Goal: Task Accomplishment & Management: Manage account settings

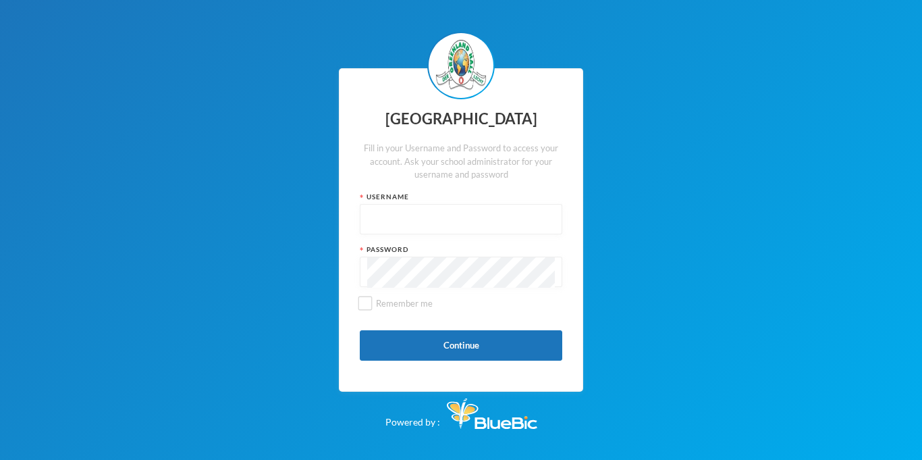
click at [465, 216] on input "text" at bounding box center [461, 219] width 188 height 30
type input "glhc21"
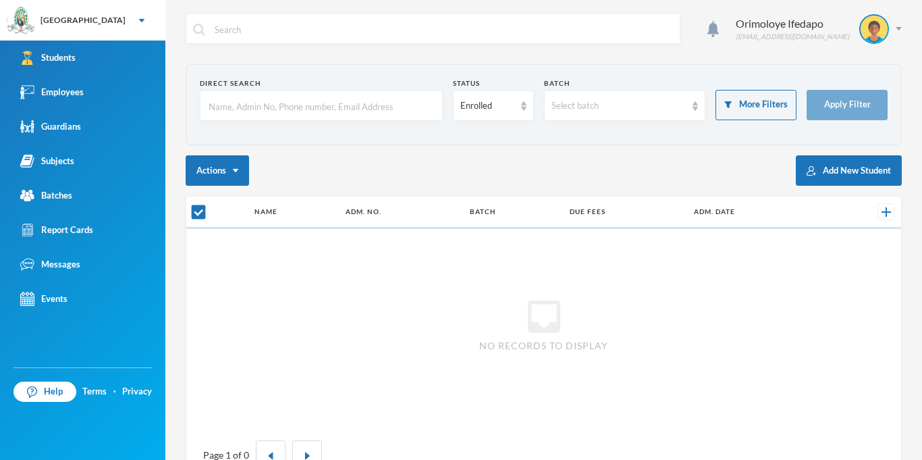
checkbox input "false"
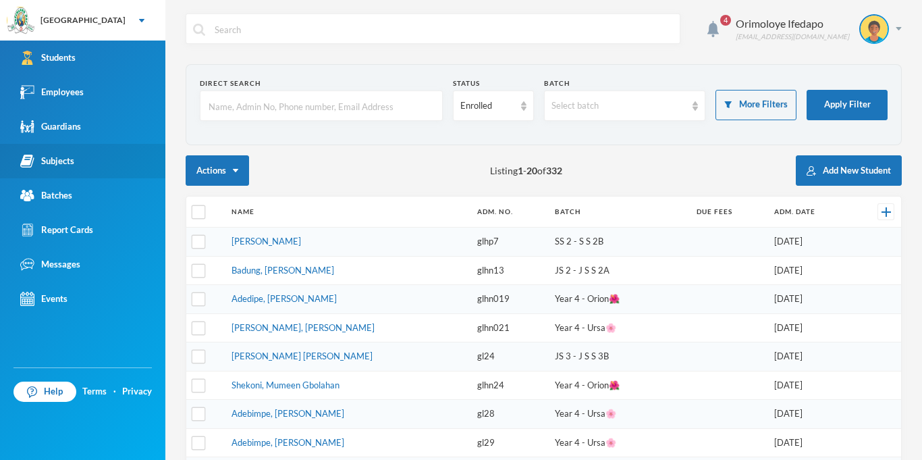
click at [70, 154] on div "Subjects" at bounding box center [47, 161] width 54 height 14
click at [72, 161] on div "Subjects" at bounding box center [47, 161] width 54 height 14
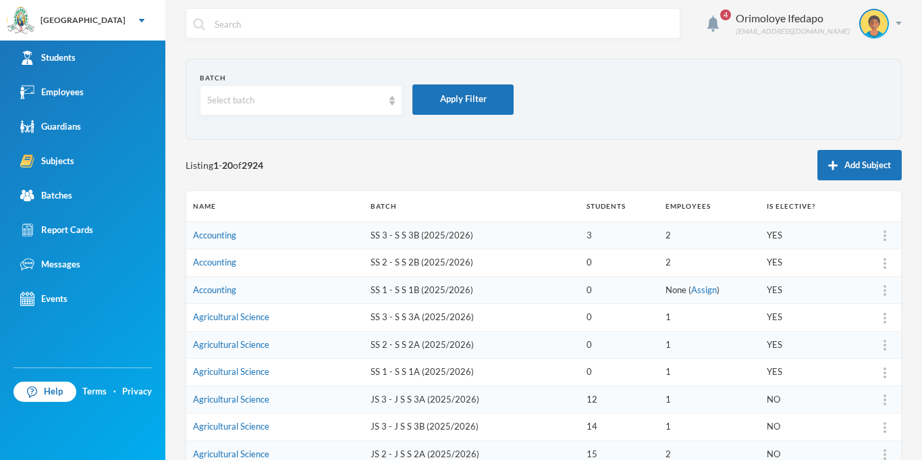
scroll to position [7, 0]
drag, startPoint x: 301, startPoint y: 113, endPoint x: 304, endPoint y: 103, distance: 10.5
click at [302, 113] on div "Select batch" at bounding box center [301, 99] width 202 height 30
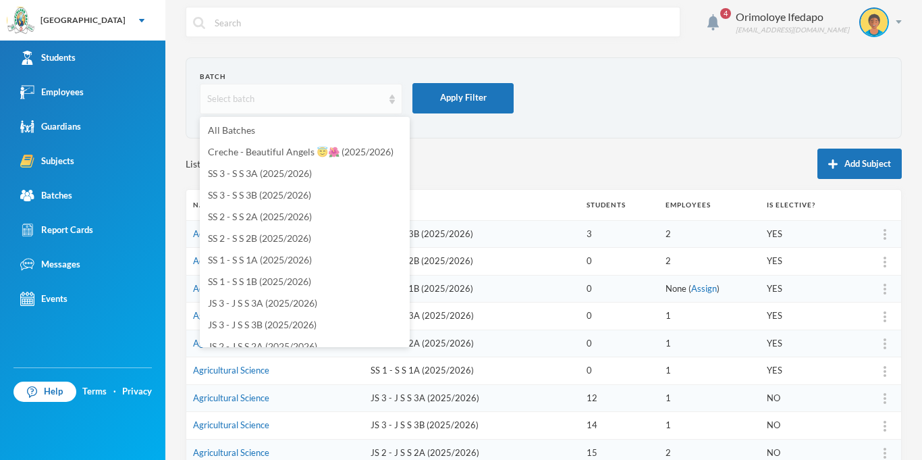
click at [305, 101] on div "Select batch" at bounding box center [294, 98] width 175 height 13
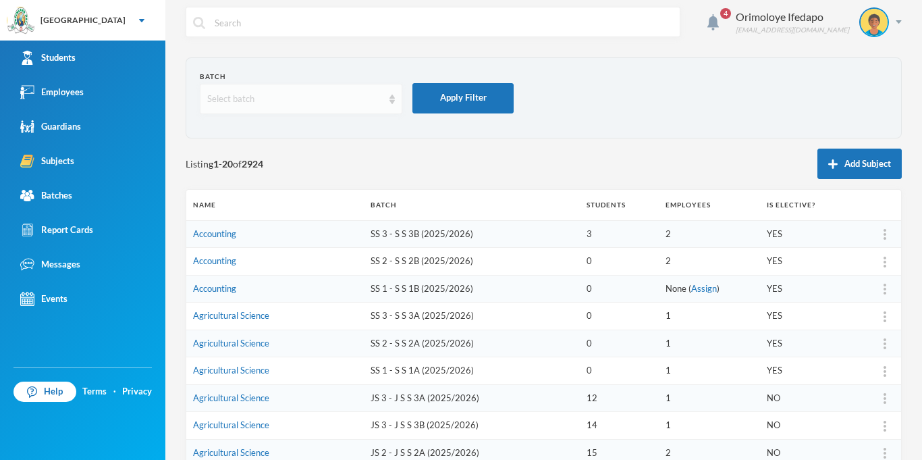
click at [300, 106] on div "Select batch" at bounding box center [301, 99] width 202 height 30
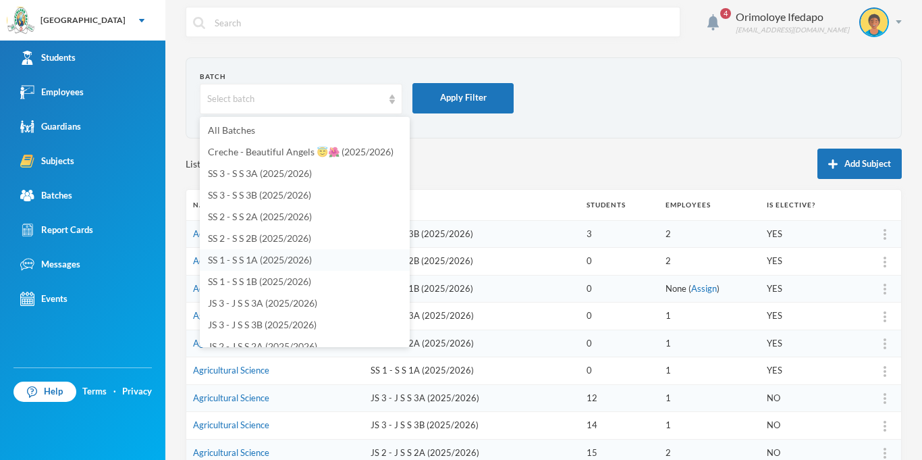
click at [256, 260] on span "SS 1 - S S 1A (2025/2026)" at bounding box center [260, 259] width 104 height 11
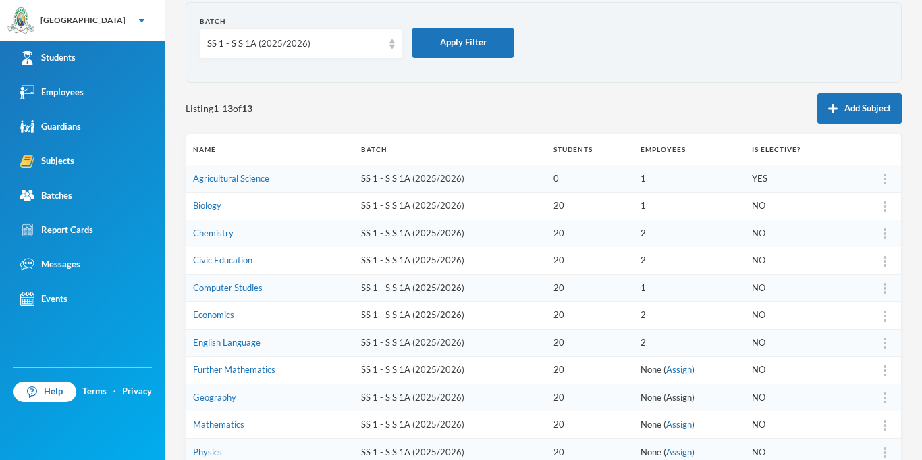
scroll to position [70, 0]
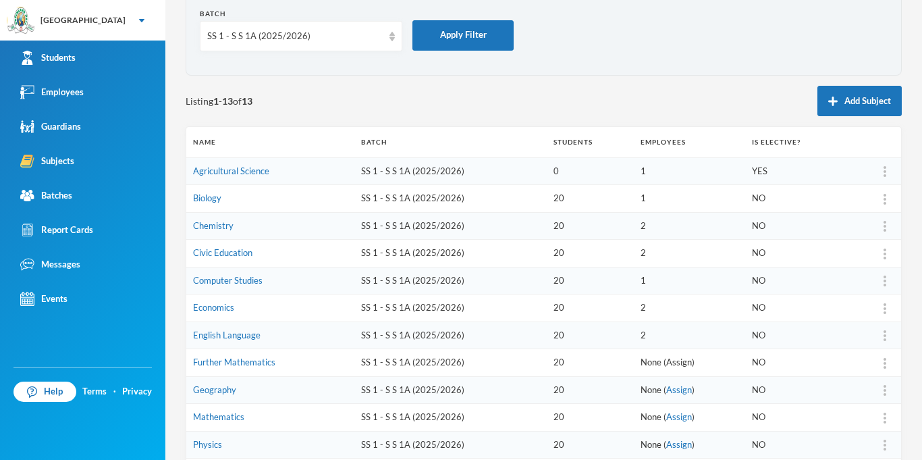
click at [675, 364] on link "Assign" at bounding box center [679, 361] width 26 height 11
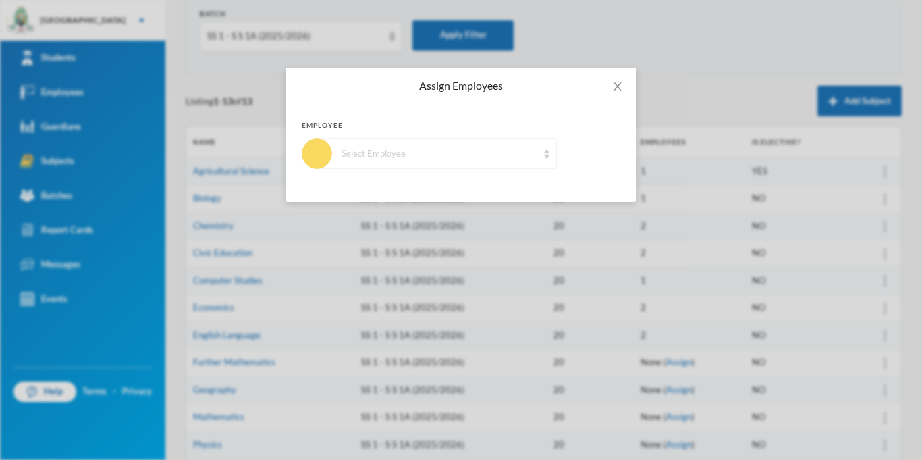
click at [472, 157] on div "Select Employee" at bounding box center [439, 153] width 196 height 13
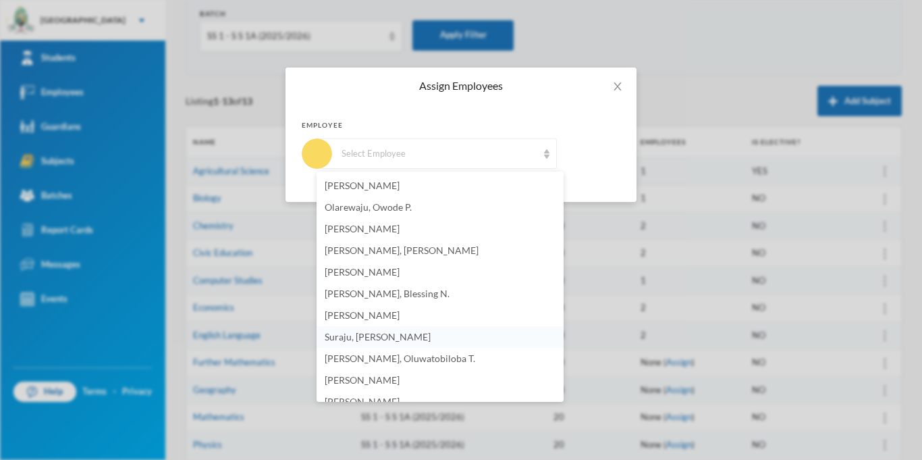
scroll to position [304, 0]
drag, startPoint x: 382, startPoint y: 316, endPoint x: 386, endPoint y: 308, distance: 8.5
click at [385, 310] on span "[PERSON_NAME]" at bounding box center [362, 311] width 75 height 11
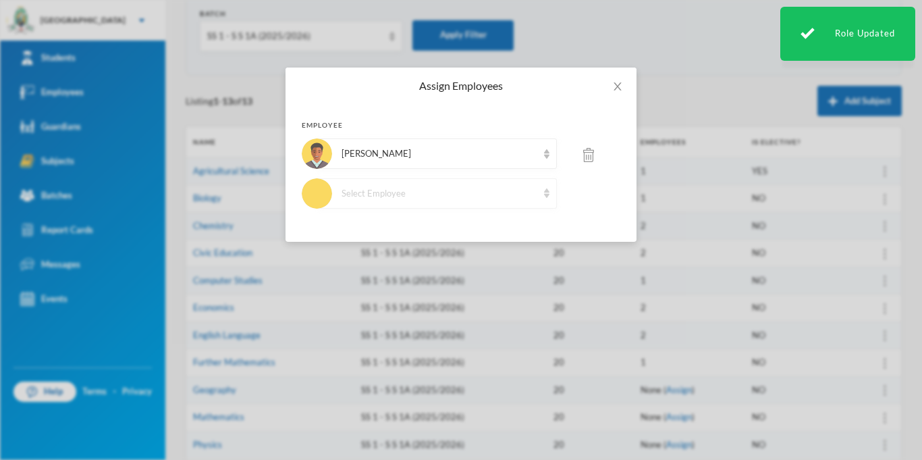
click at [437, 190] on div "Select Employee" at bounding box center [439, 193] width 196 height 13
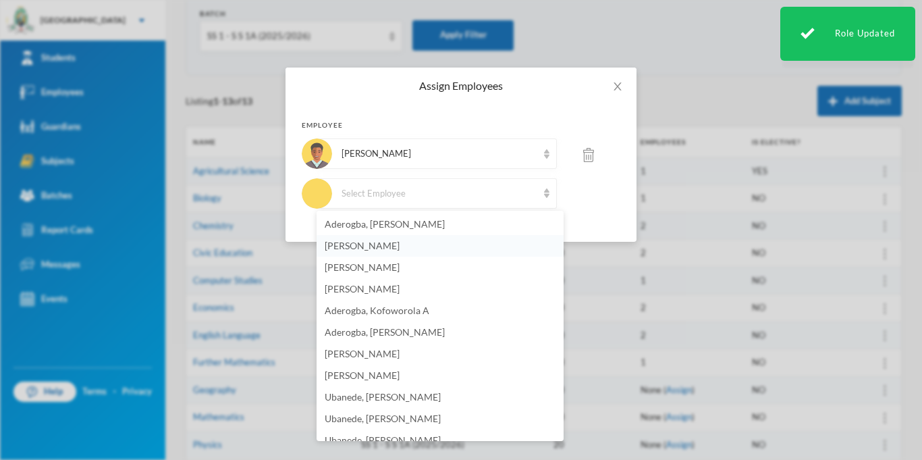
click at [383, 248] on span "[PERSON_NAME]" at bounding box center [362, 245] width 75 height 11
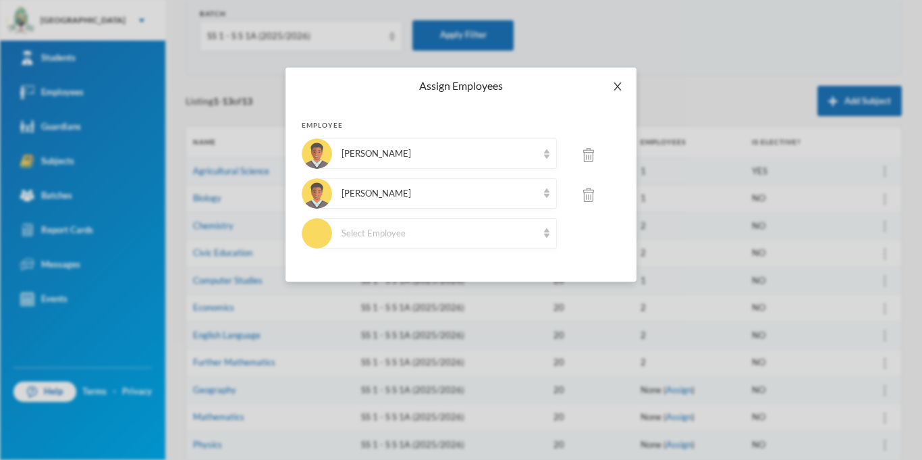
click at [622, 85] on icon "icon: close" at bounding box center [617, 86] width 11 height 11
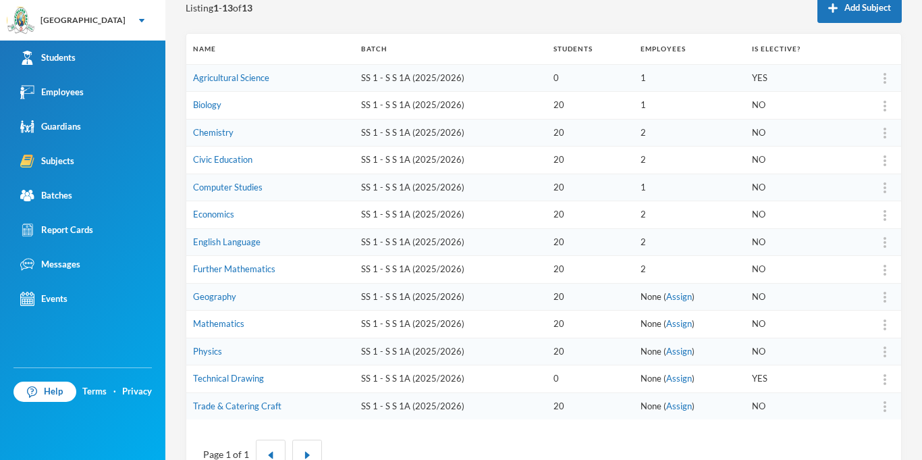
scroll to position [173, 0]
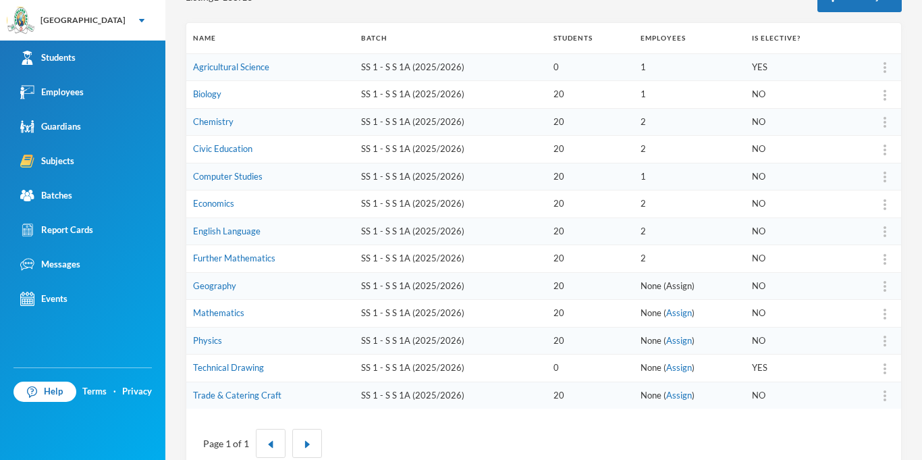
click at [680, 289] on link "Assign" at bounding box center [679, 285] width 26 height 11
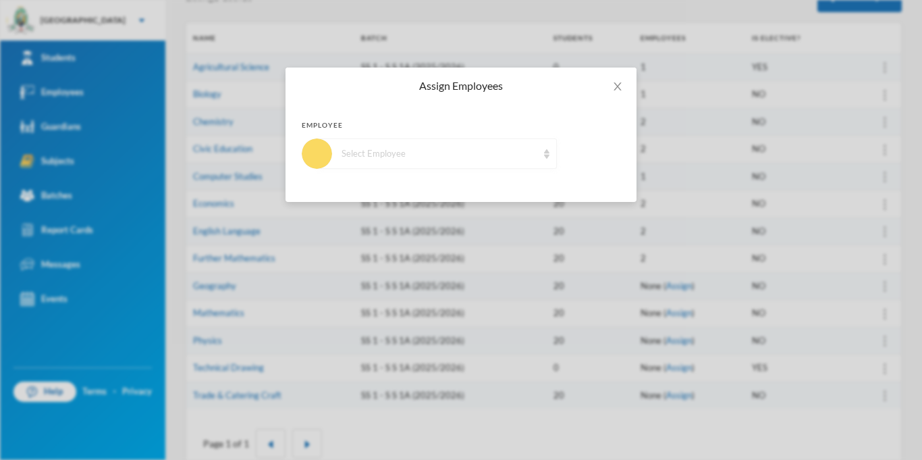
click at [438, 154] on div "Select Employee" at bounding box center [439, 153] width 196 height 13
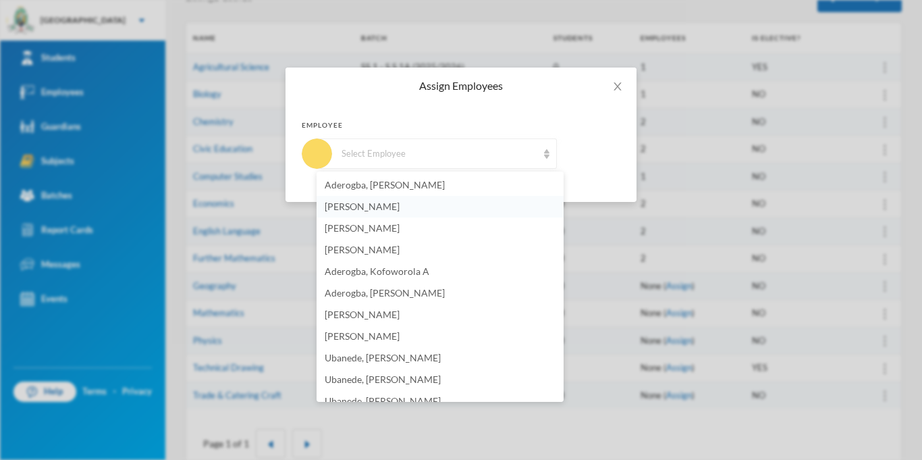
drag, startPoint x: 415, startPoint y: 209, endPoint x: 421, endPoint y: 203, distance: 8.6
click at [416, 207] on li "[PERSON_NAME]" at bounding box center [440, 207] width 247 height 22
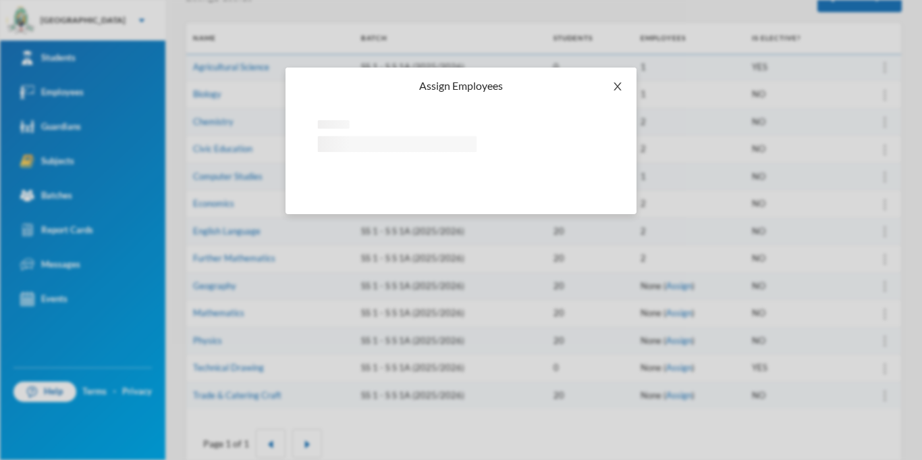
click at [615, 90] on icon "icon: close" at bounding box center [617, 86] width 11 height 11
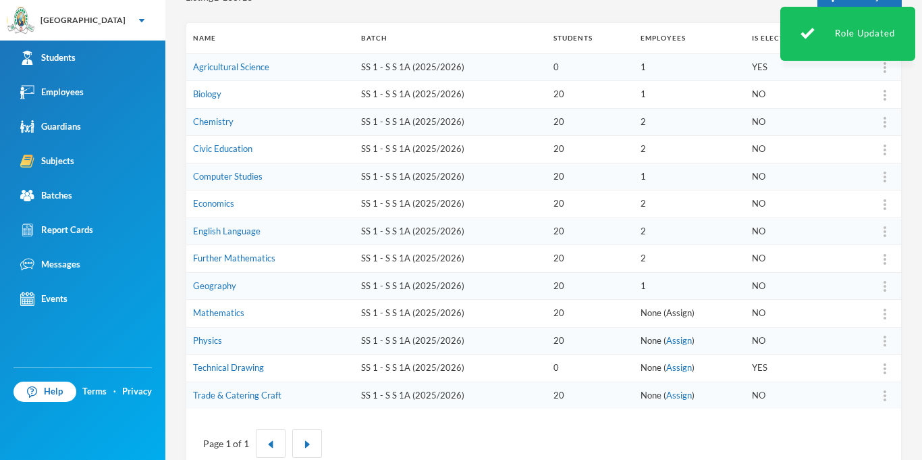
click at [677, 312] on link "Assign" at bounding box center [679, 312] width 26 height 11
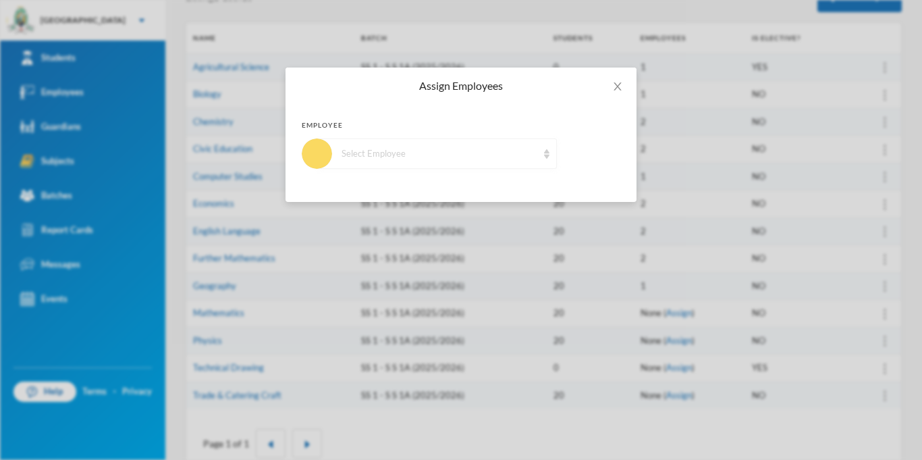
click at [406, 151] on div "Select Employee" at bounding box center [439, 153] width 196 height 13
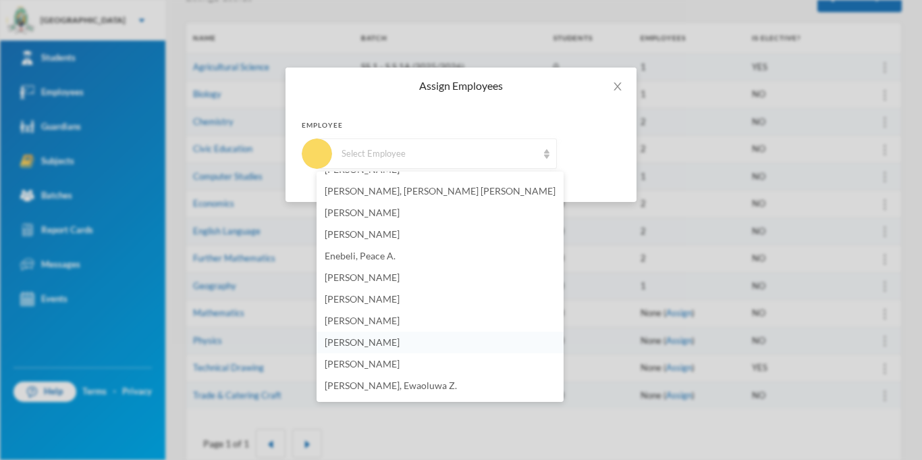
scroll to position [665, 0]
click at [394, 320] on span "[PERSON_NAME]" at bounding box center [362, 317] width 75 height 11
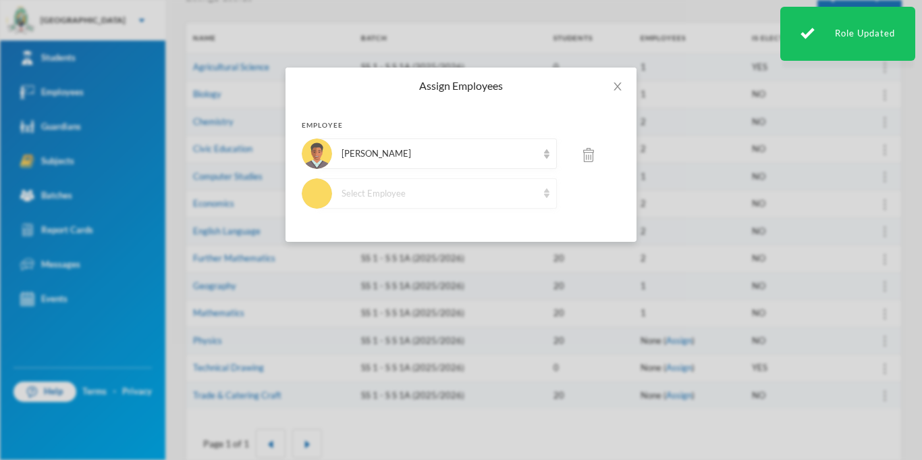
click at [404, 191] on div "Select Employee" at bounding box center [439, 193] width 196 height 13
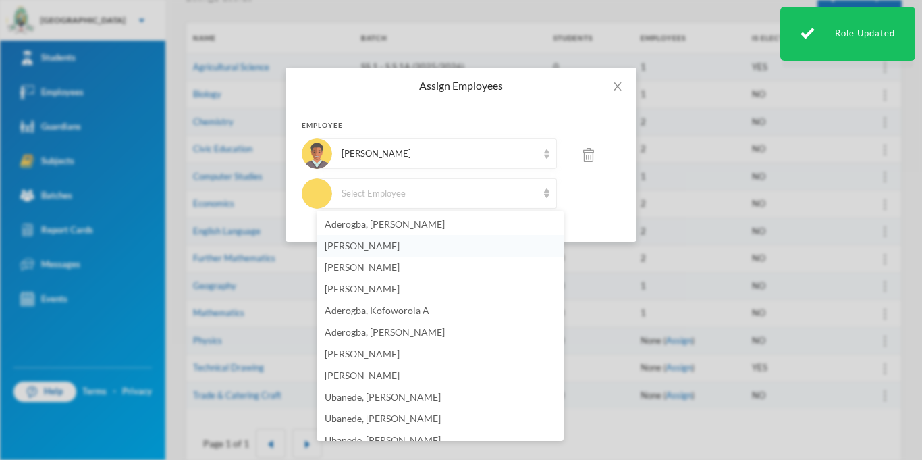
click at [398, 254] on li "[PERSON_NAME]" at bounding box center [440, 246] width 247 height 22
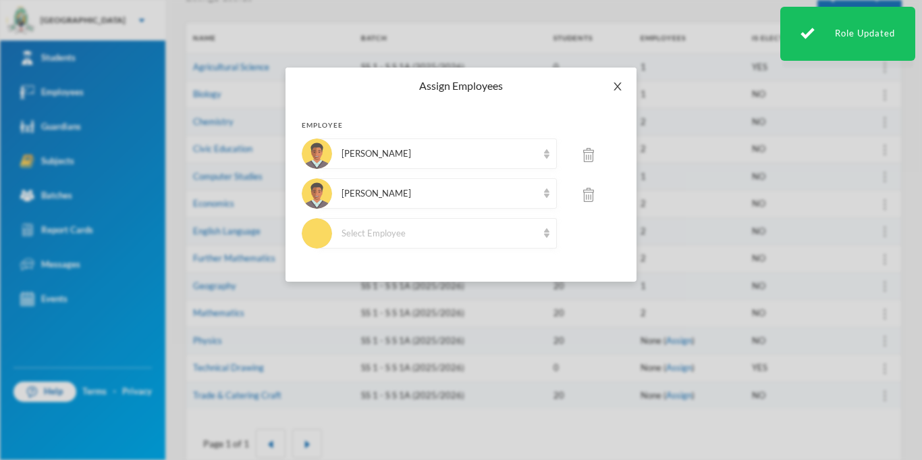
click at [616, 89] on icon "icon: close" at bounding box center [617, 86] width 11 height 11
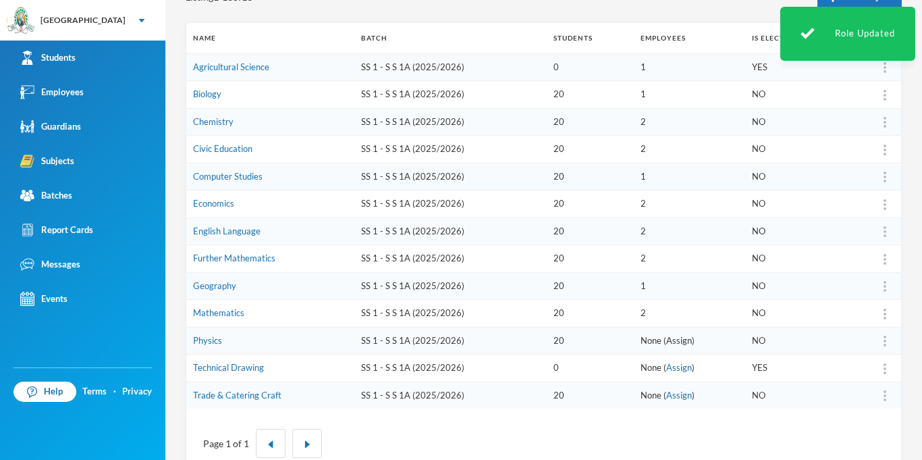
click at [676, 339] on link "Assign" at bounding box center [679, 340] width 26 height 11
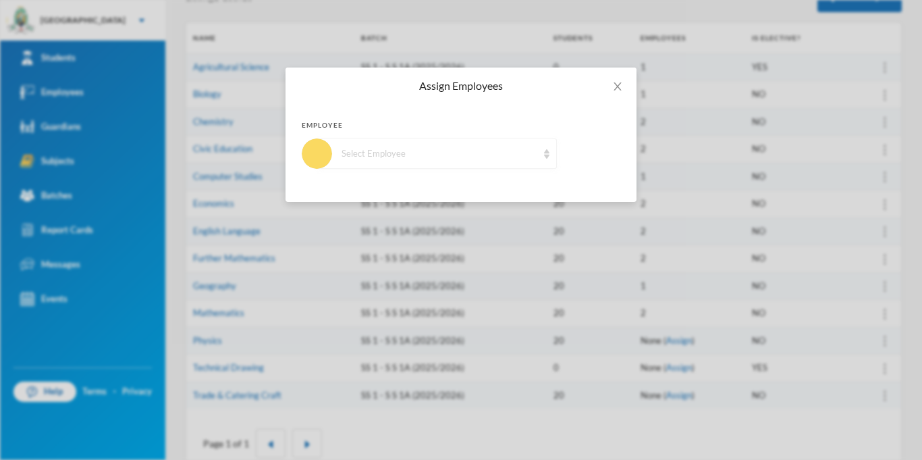
click at [428, 168] on div "Select Employee" at bounding box center [437, 153] width 240 height 30
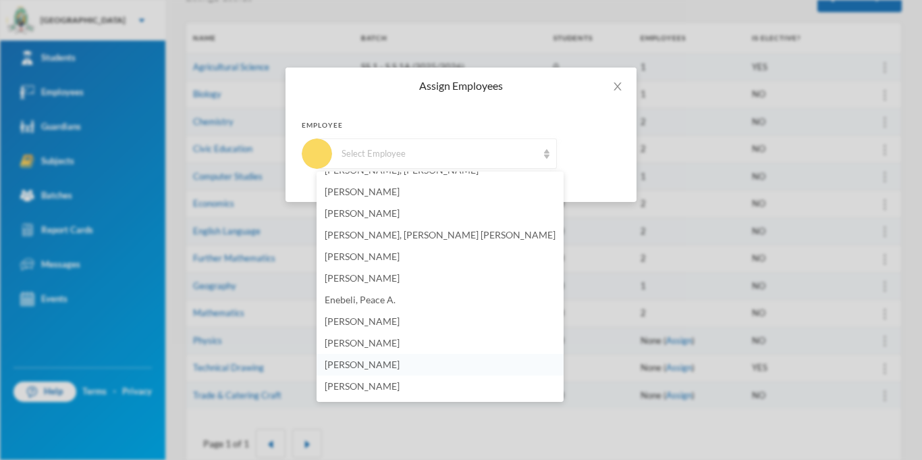
scroll to position [634, 0]
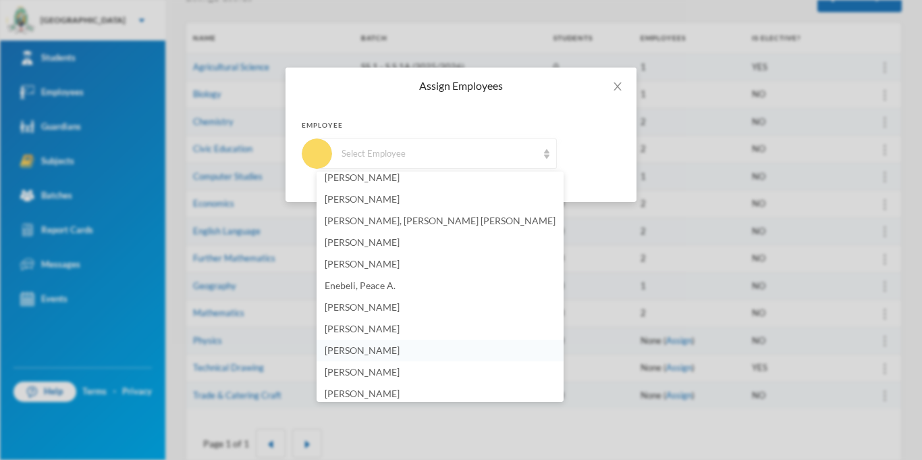
click at [400, 350] on span "[PERSON_NAME]" at bounding box center [362, 349] width 75 height 11
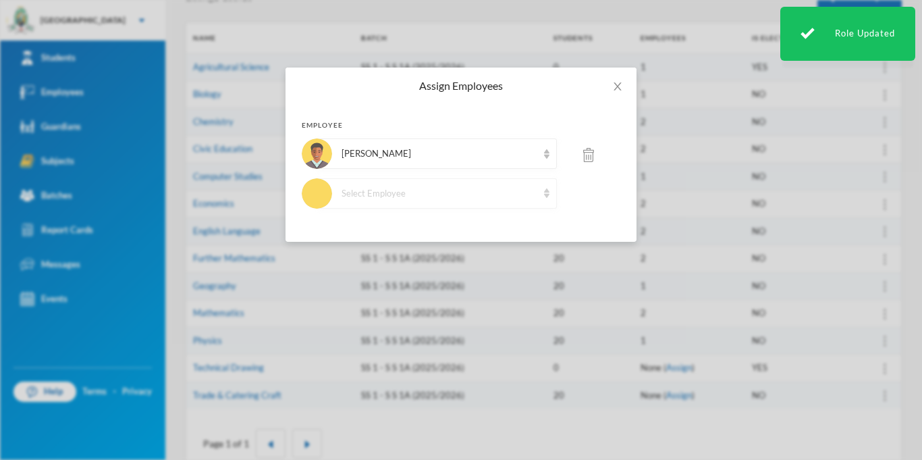
click at [420, 195] on div "Select Employee" at bounding box center [439, 193] width 196 height 13
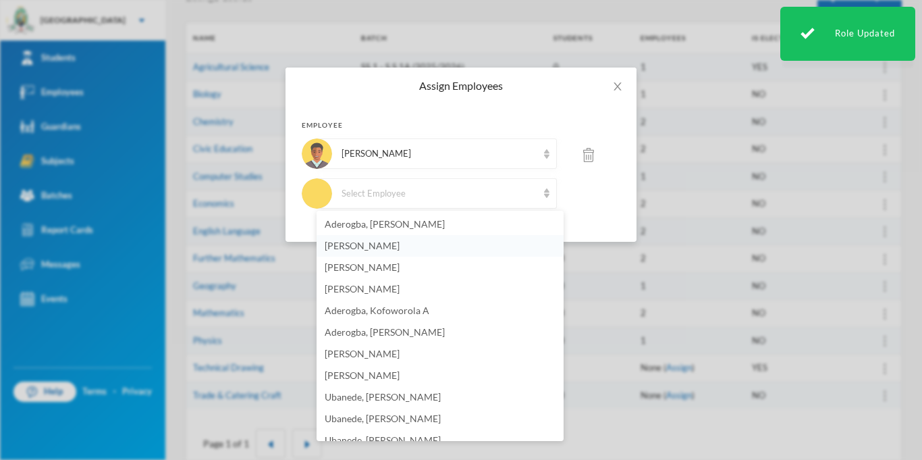
click at [417, 250] on li "[PERSON_NAME]" at bounding box center [440, 246] width 247 height 22
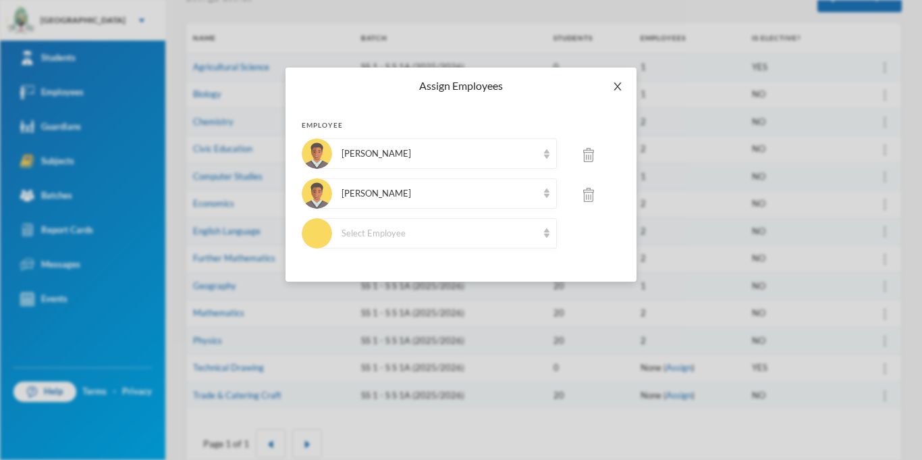
click at [615, 86] on icon "icon: close" at bounding box center [617, 86] width 11 height 11
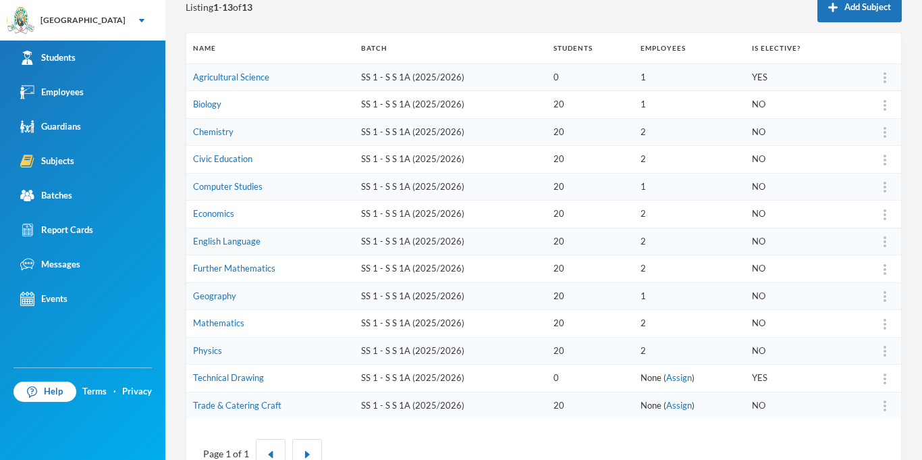
scroll to position [164, 0]
click at [669, 374] on link "Assign" at bounding box center [679, 376] width 26 height 11
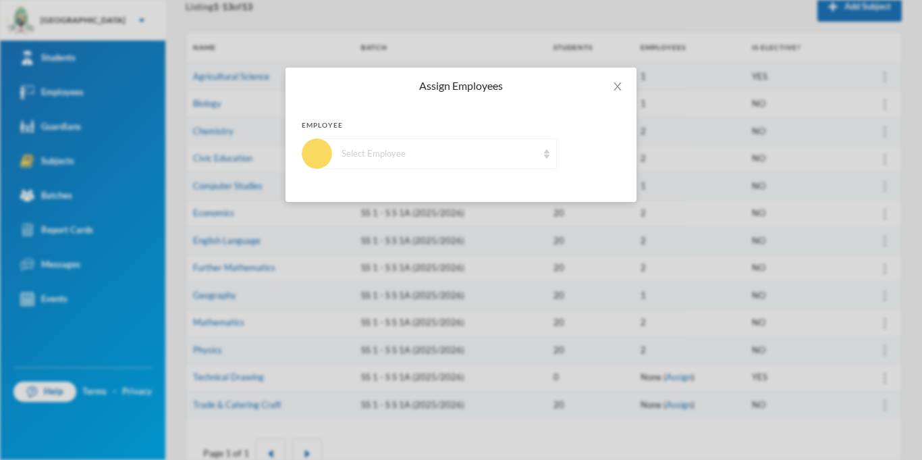
click at [410, 142] on div "Select Employee" at bounding box center [437, 153] width 240 height 30
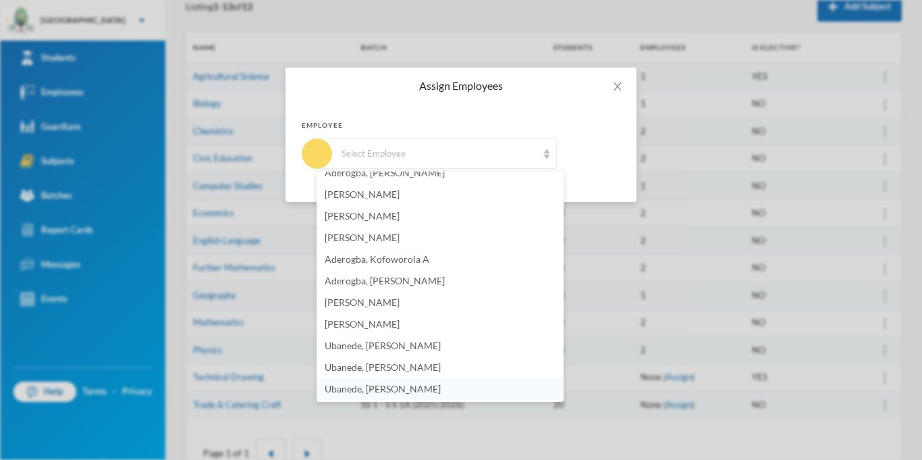
scroll to position [0, 0]
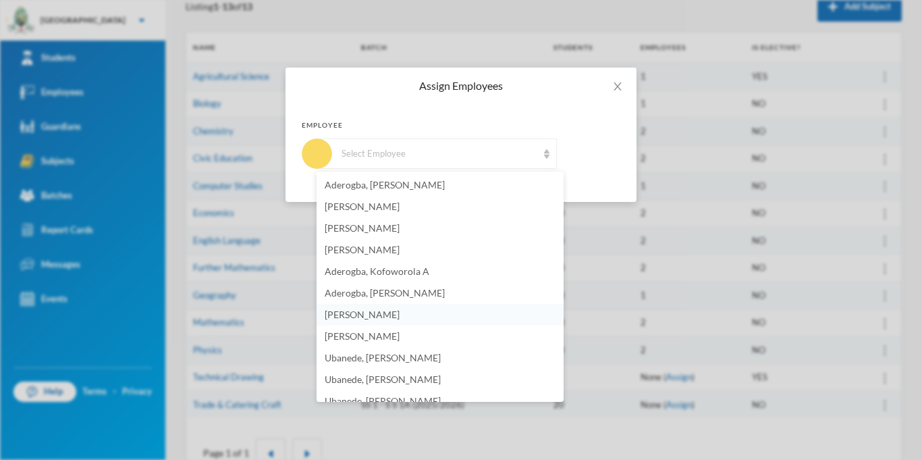
click at [357, 319] on span "[PERSON_NAME]" at bounding box center [362, 313] width 75 height 11
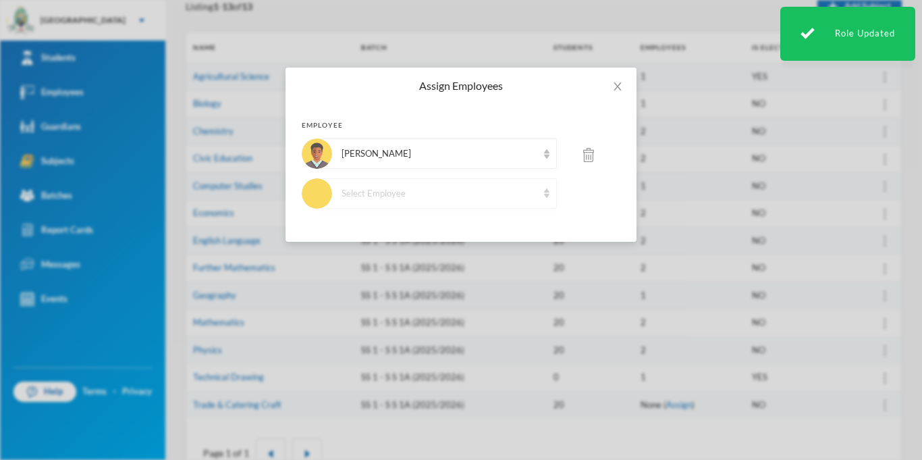
click at [435, 194] on div "Select Employee" at bounding box center [439, 193] width 196 height 13
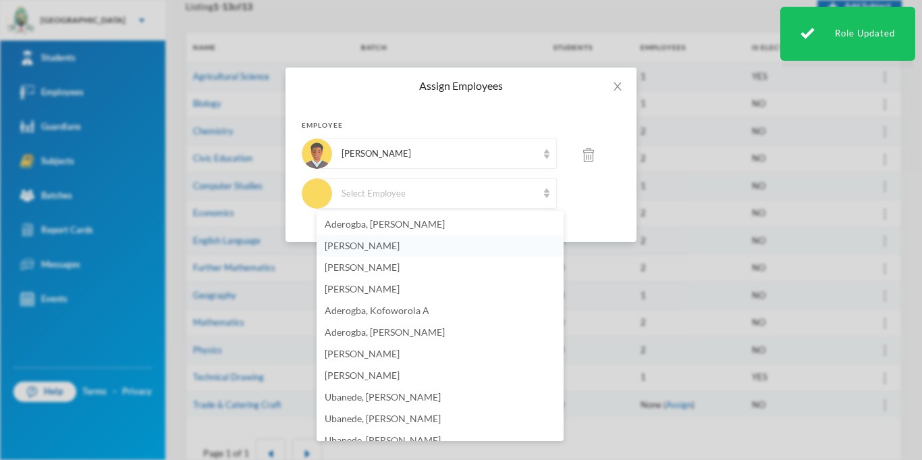
click at [422, 246] on li "[PERSON_NAME]" at bounding box center [440, 246] width 247 height 22
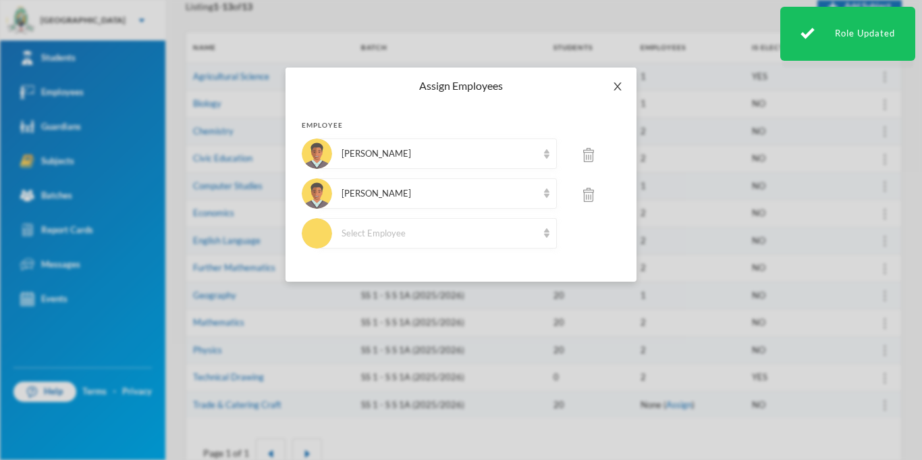
click at [616, 88] on icon "icon: close" at bounding box center [617, 86] width 11 height 11
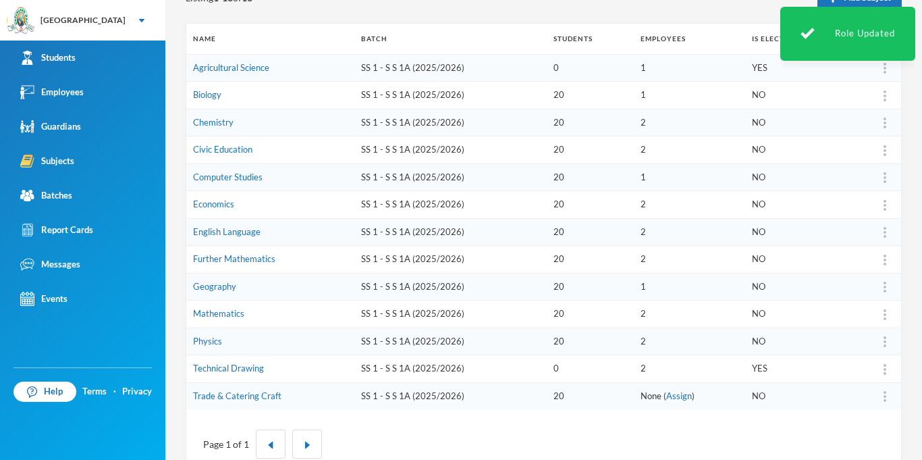
scroll to position [185, 0]
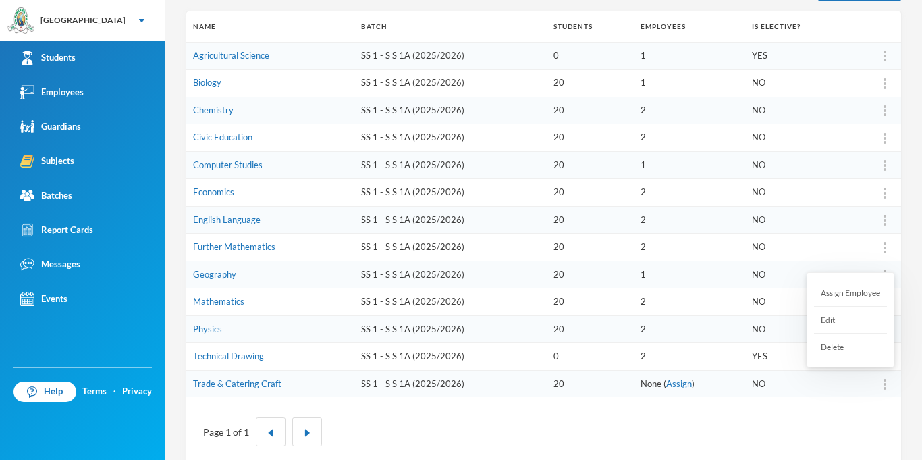
click at [884, 385] on img at bounding box center [884, 384] width 3 height 11
click at [842, 323] on div "Edit" at bounding box center [850, 319] width 73 height 27
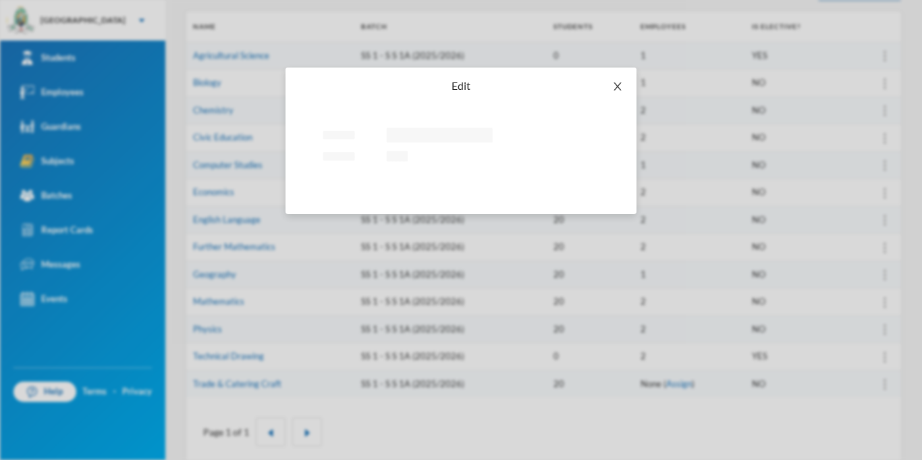
click at [609, 89] on span "Close" at bounding box center [618, 86] width 38 height 38
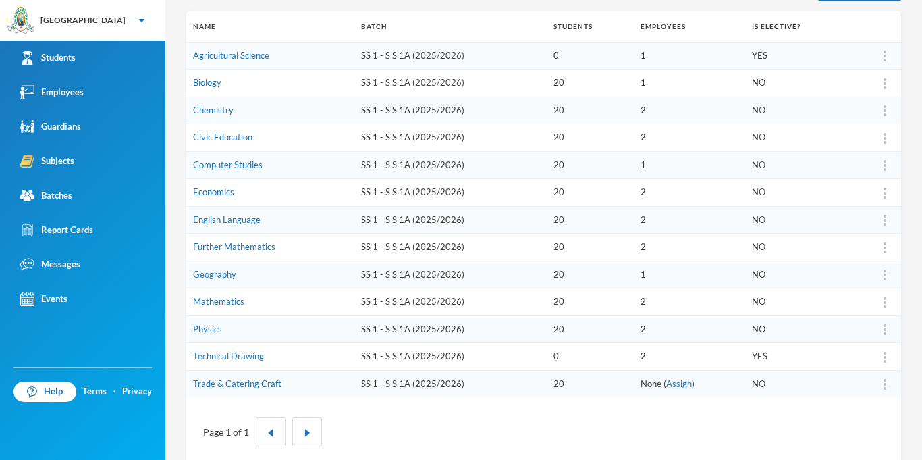
click at [619, 83] on body "Greenland Hall Your Bluebic Account Greenland Hall Add a New School Students Em…" at bounding box center [461, 230] width 922 height 460
click at [844, 349] on div "Delete" at bounding box center [850, 346] width 73 height 26
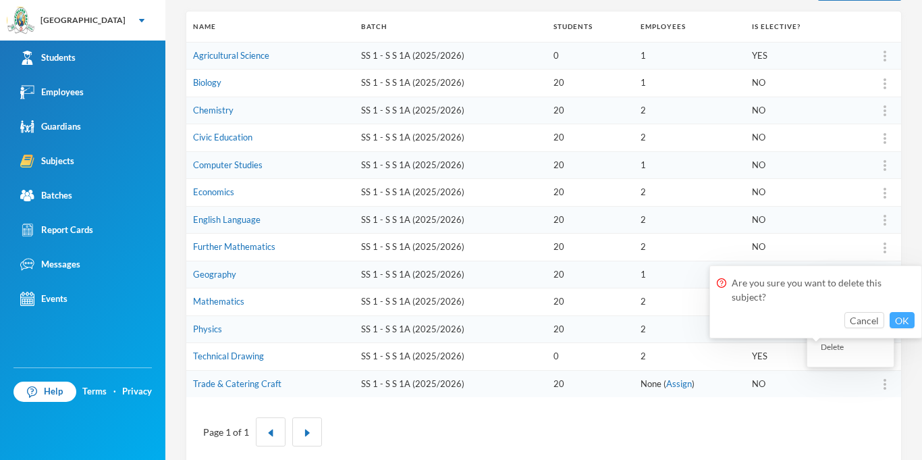
click at [902, 323] on button "OK" at bounding box center [902, 320] width 25 height 16
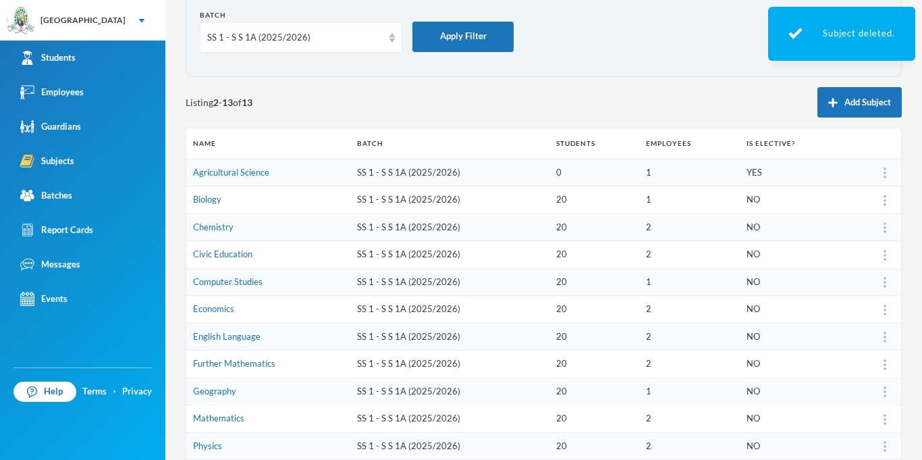
scroll to position [61, 0]
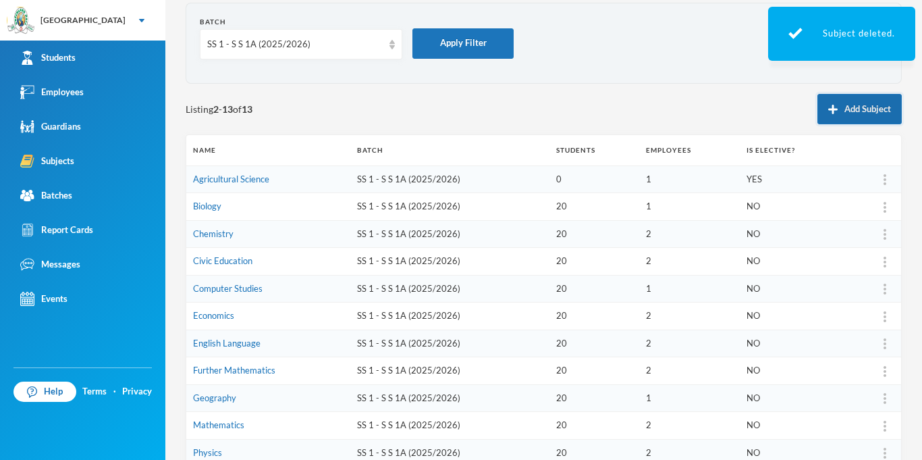
click at [857, 113] on button "Add Subject" at bounding box center [859, 109] width 84 height 30
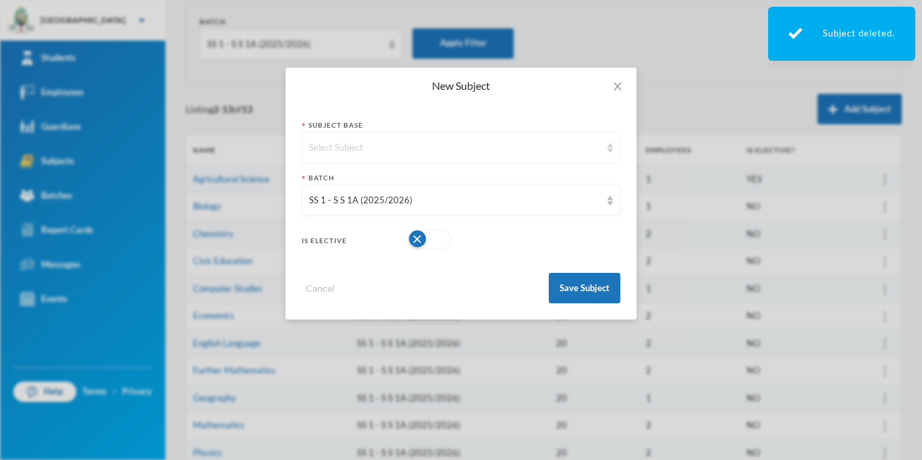
click at [427, 146] on div "Select Subject" at bounding box center [455, 147] width 292 height 13
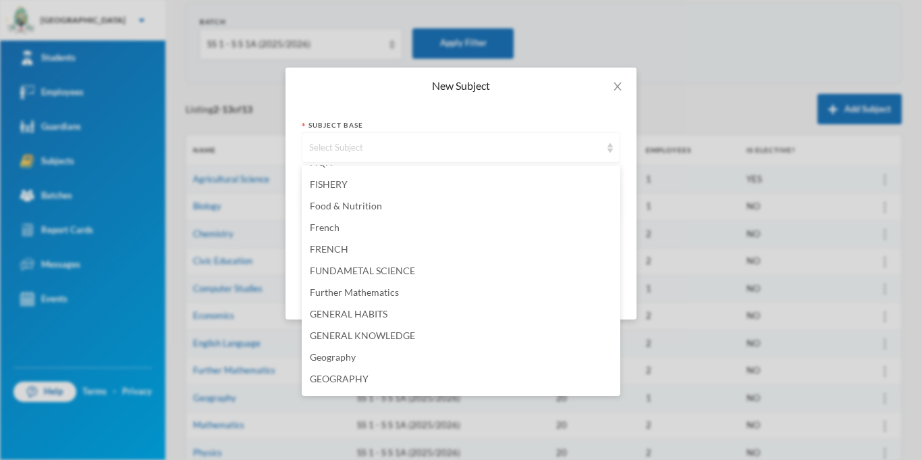
scroll to position [1234, 0]
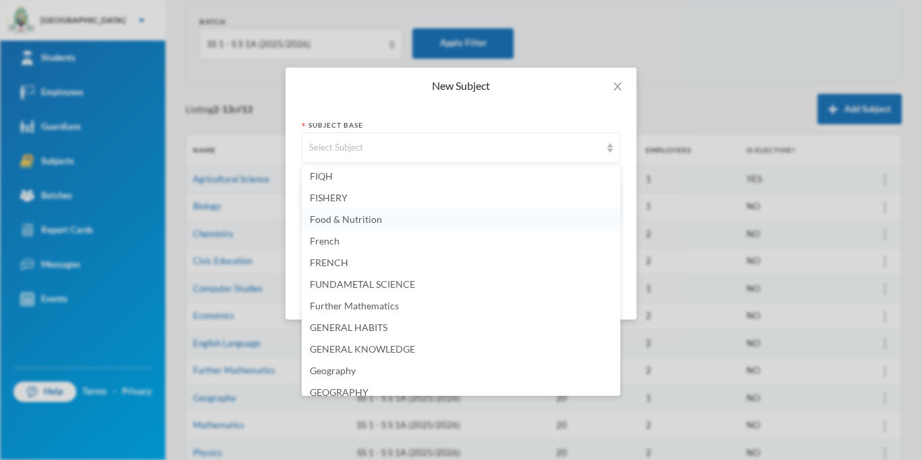
click at [367, 218] on span "Food & Nutrition" at bounding box center [346, 218] width 72 height 11
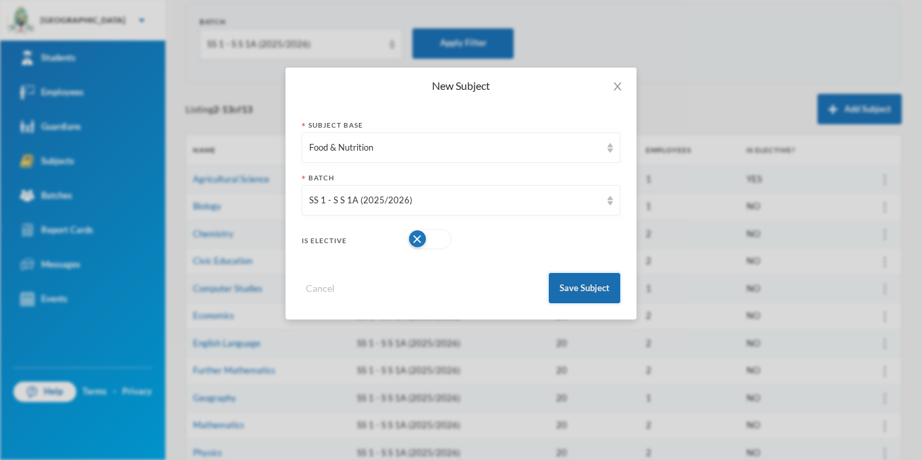
click at [589, 294] on button "Save Subject" at bounding box center [585, 288] width 72 height 30
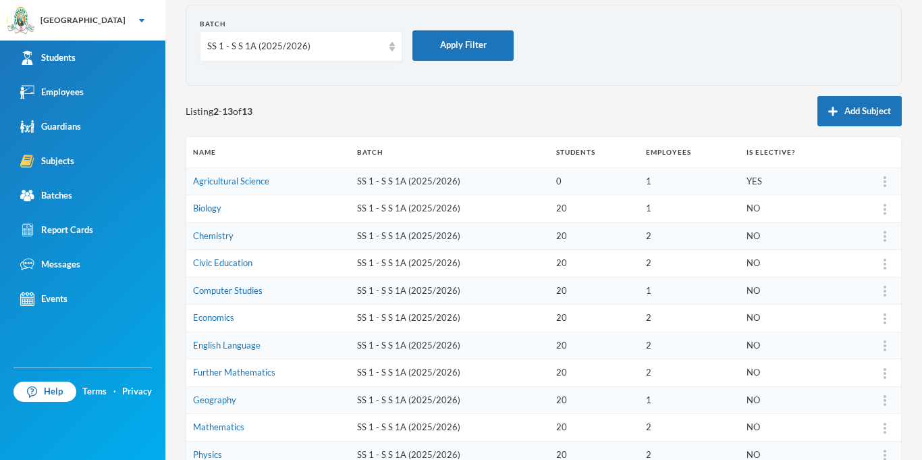
scroll to position [59, 0]
click at [848, 119] on button "Add Subject" at bounding box center [859, 112] width 84 height 30
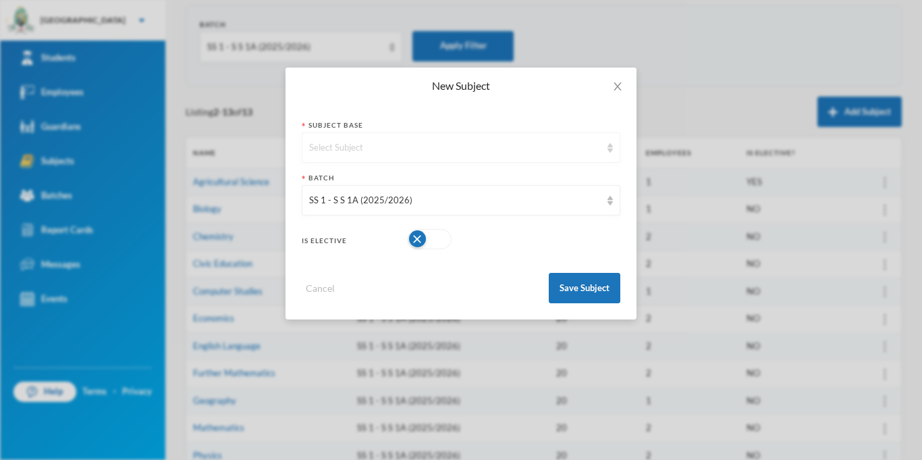
click at [399, 155] on div "Select Subject" at bounding box center [461, 147] width 319 height 30
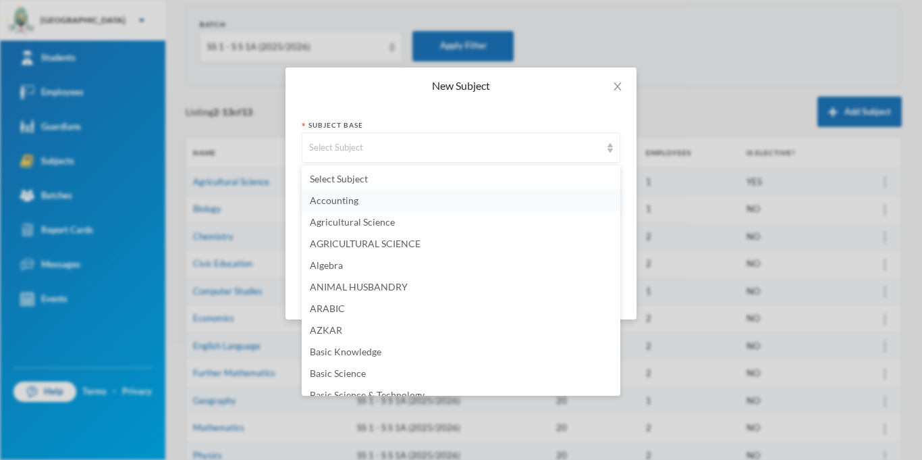
click at [370, 204] on li "Accounting" at bounding box center [461, 201] width 319 height 22
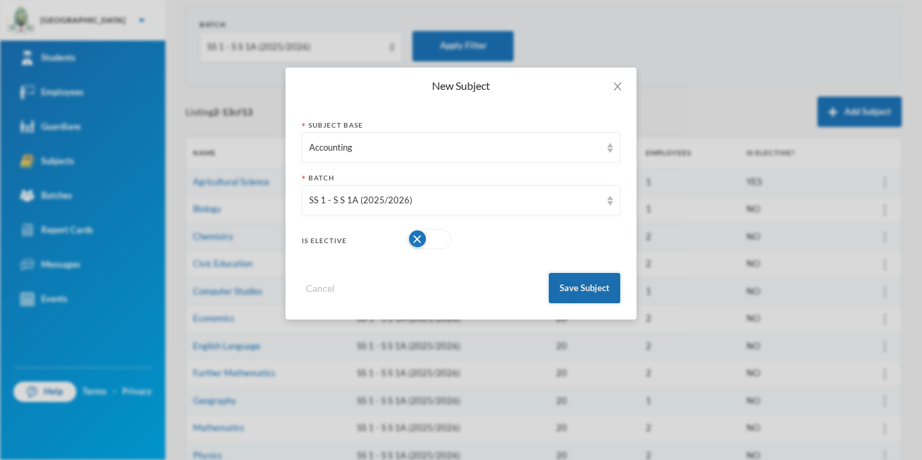
click at [600, 288] on button "Save Subject" at bounding box center [585, 288] width 72 height 30
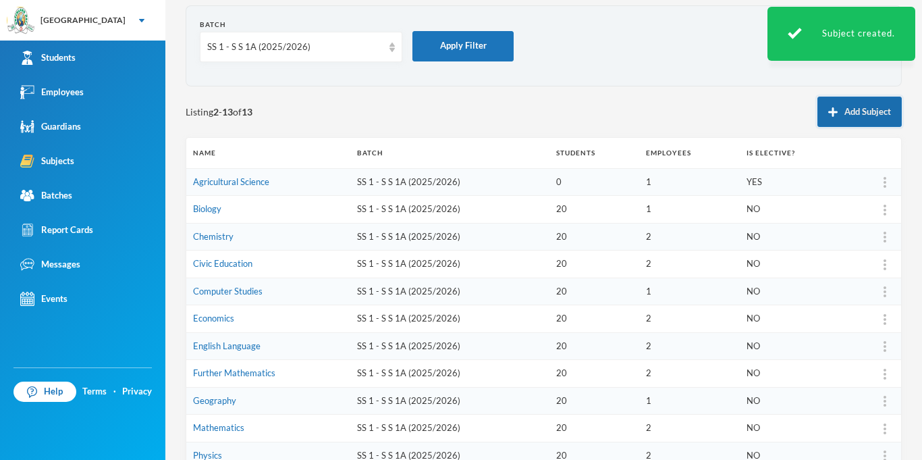
click at [868, 108] on button "Add Subject" at bounding box center [859, 112] width 84 height 30
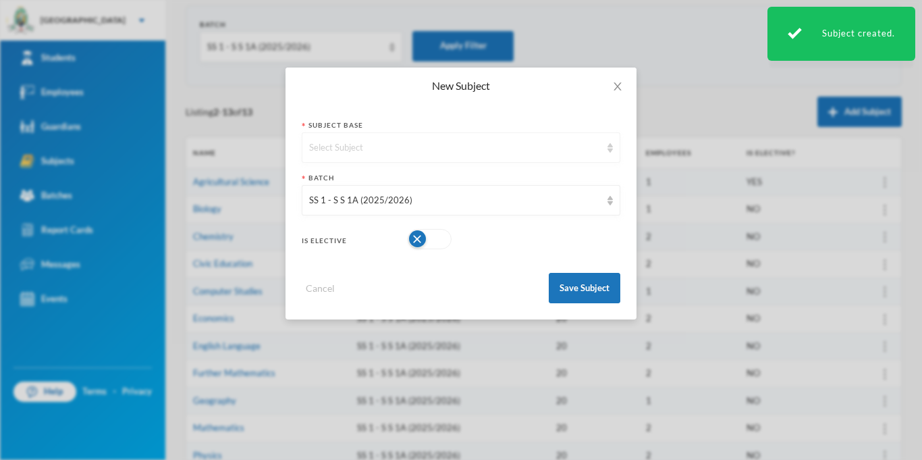
click at [379, 146] on div "Select Subject" at bounding box center [455, 147] width 292 height 13
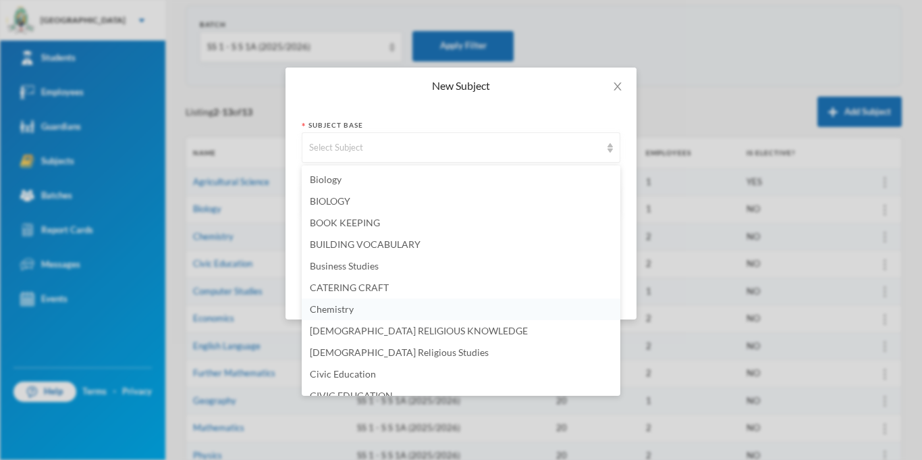
scroll to position [264, 0]
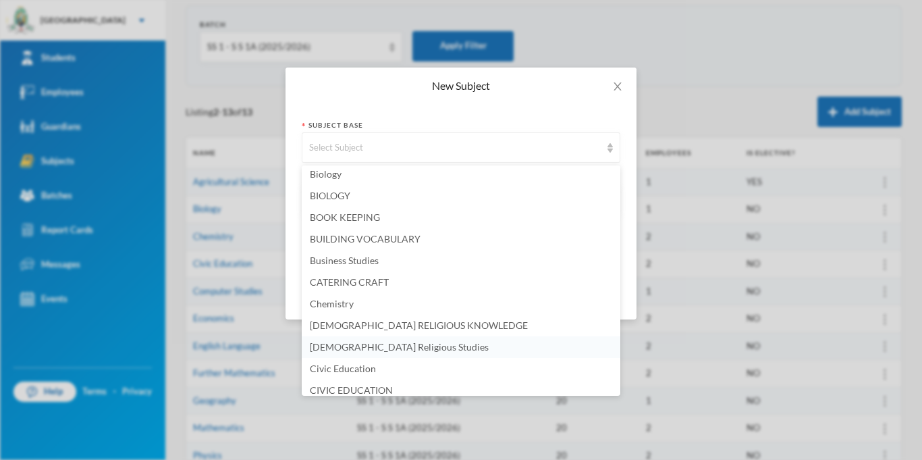
click at [381, 352] on span "[DEMOGRAPHIC_DATA] Religious Studies" at bounding box center [399, 346] width 179 height 11
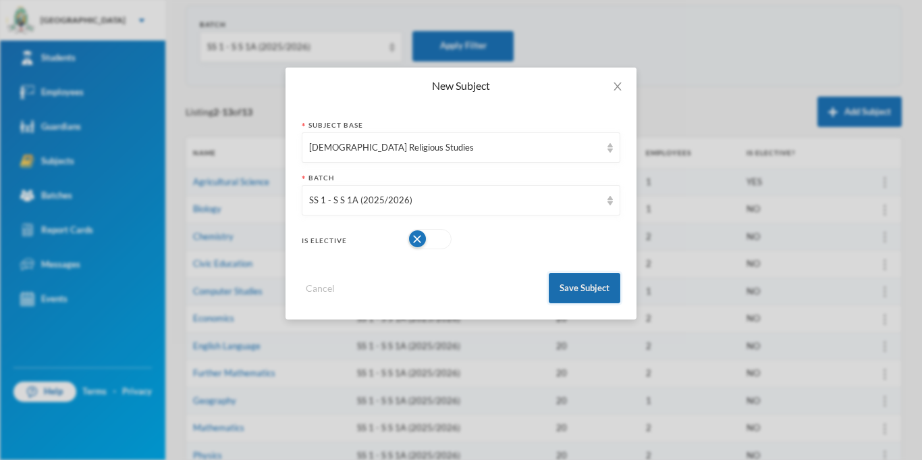
click at [577, 287] on button "Save Subject" at bounding box center [585, 288] width 72 height 30
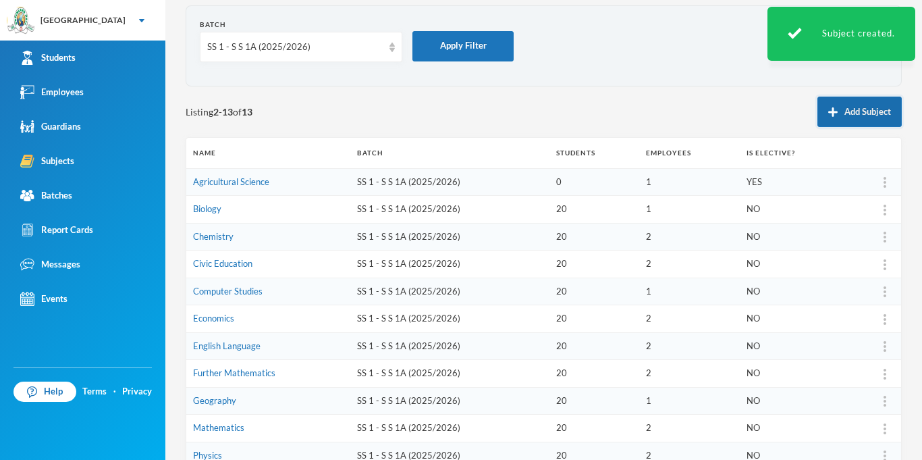
click at [850, 114] on button "Add Subject" at bounding box center [859, 112] width 84 height 30
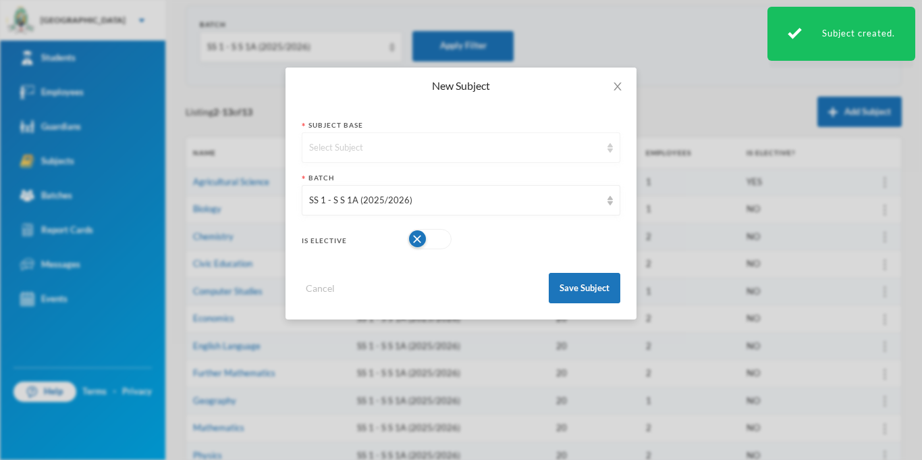
click at [460, 152] on div "Select Subject" at bounding box center [455, 147] width 292 height 13
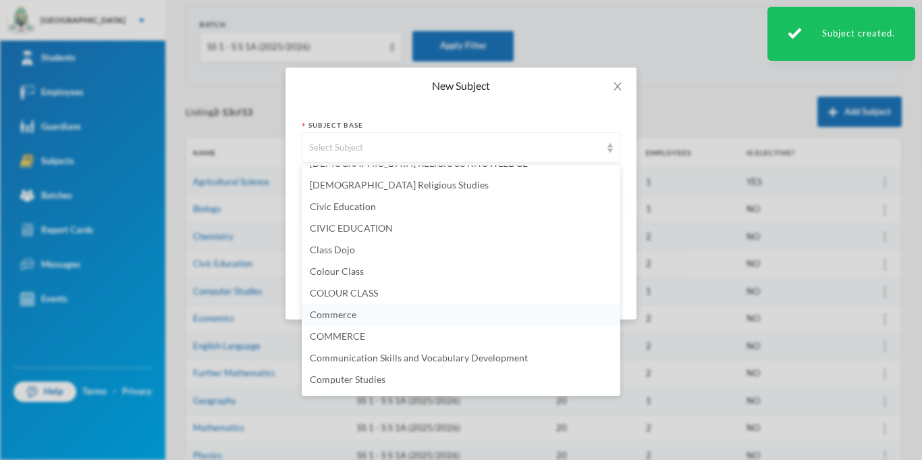
scroll to position [427, 0]
click at [373, 316] on li "Commerce" at bounding box center [461, 314] width 319 height 22
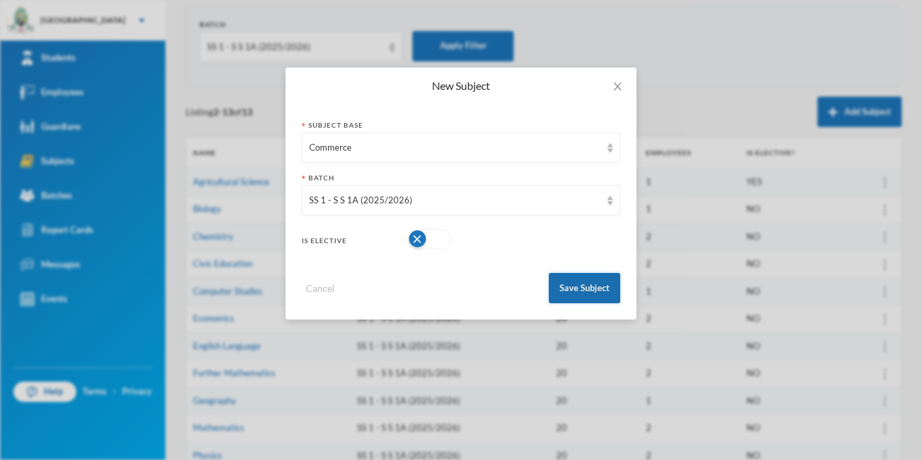
click at [587, 288] on button "Save Subject" at bounding box center [585, 288] width 72 height 30
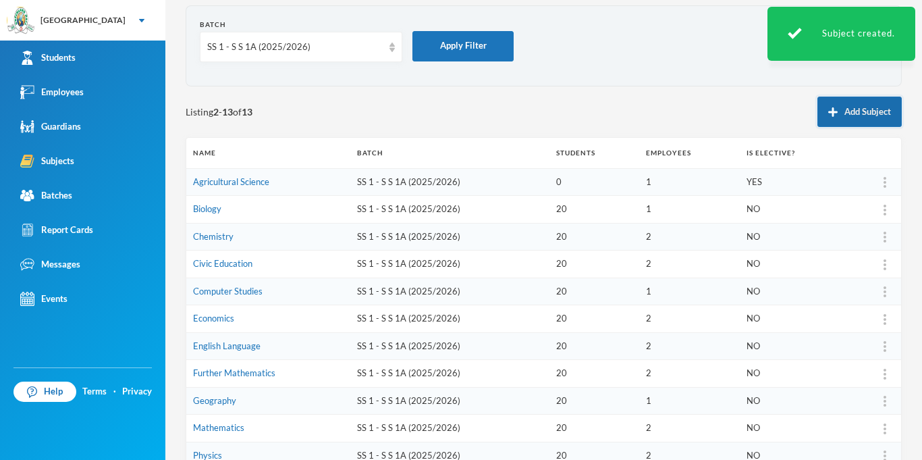
click at [836, 108] on img "button" at bounding box center [832, 111] width 9 height 9
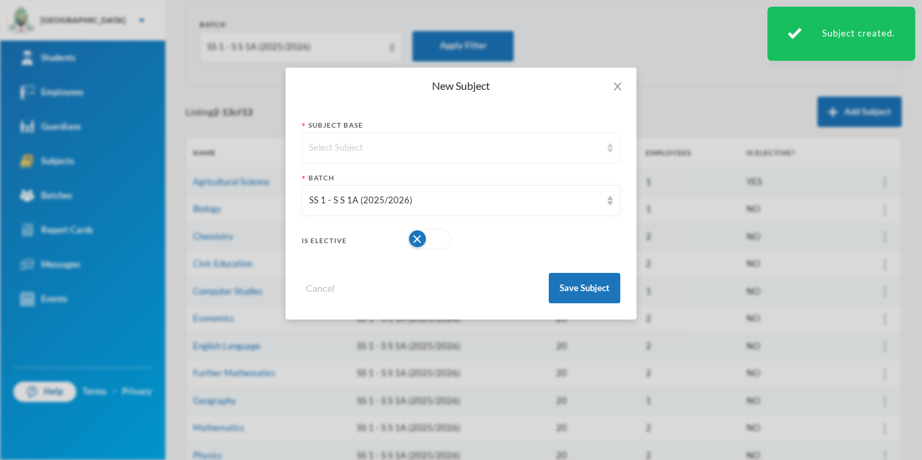
click at [439, 157] on div "Select Subject" at bounding box center [461, 147] width 319 height 30
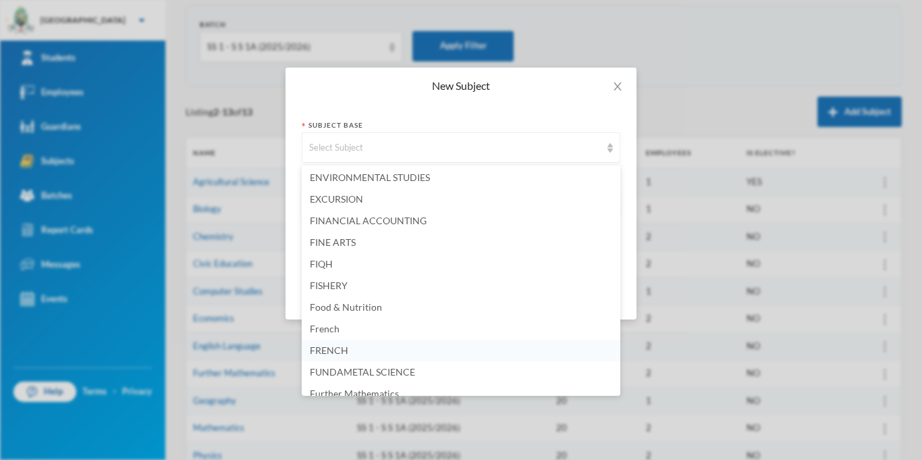
scroll to position [1161, 0]
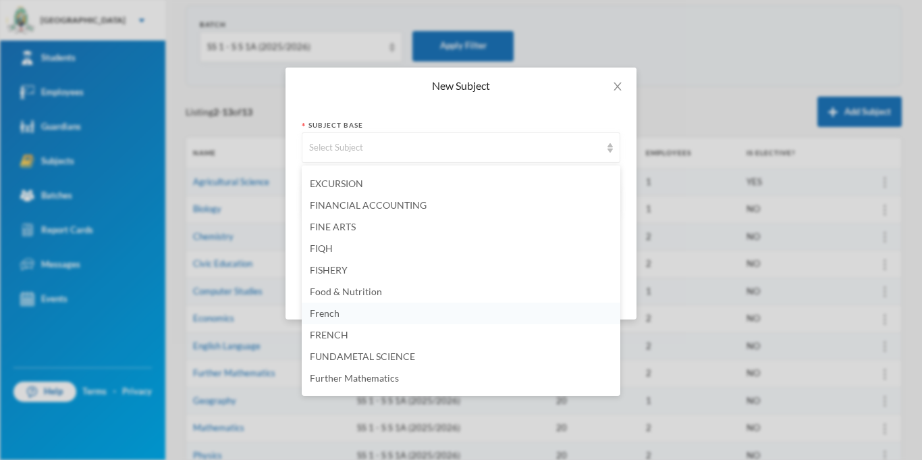
click at [402, 315] on li "French" at bounding box center [461, 313] width 319 height 22
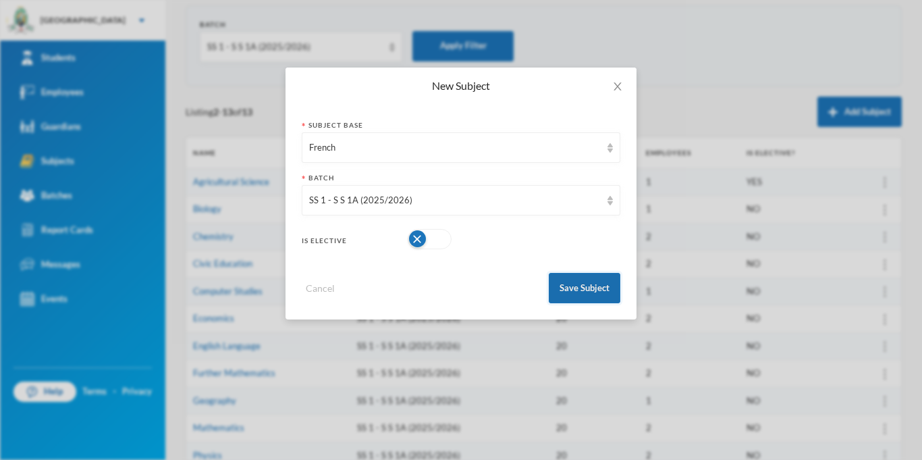
click at [574, 293] on button "Save Subject" at bounding box center [585, 288] width 72 height 30
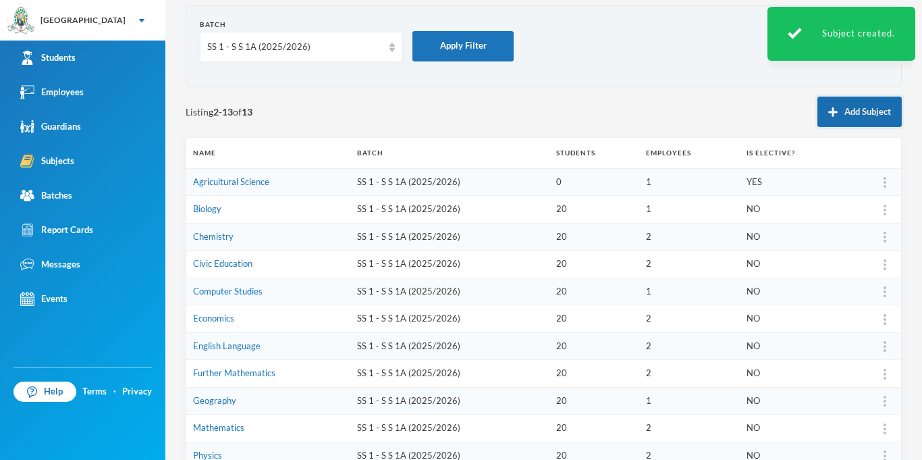
click at [856, 115] on button "Add Subject" at bounding box center [859, 112] width 84 height 30
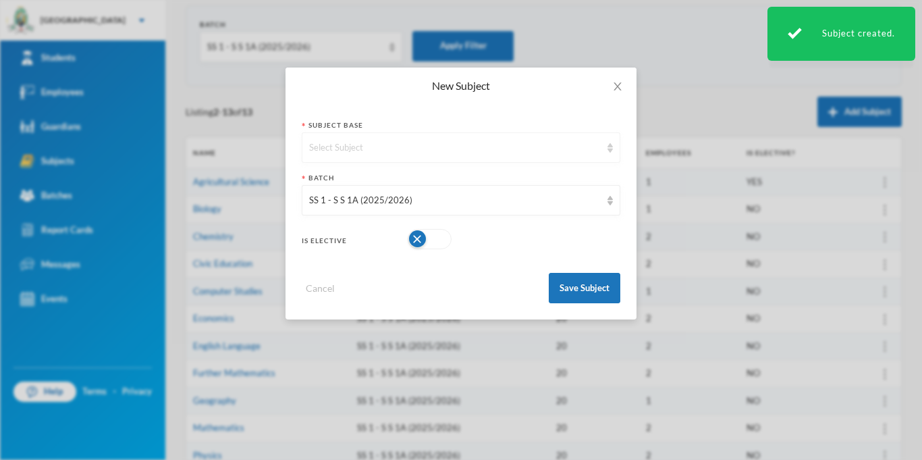
click at [414, 146] on div "Select Subject" at bounding box center [455, 147] width 292 height 13
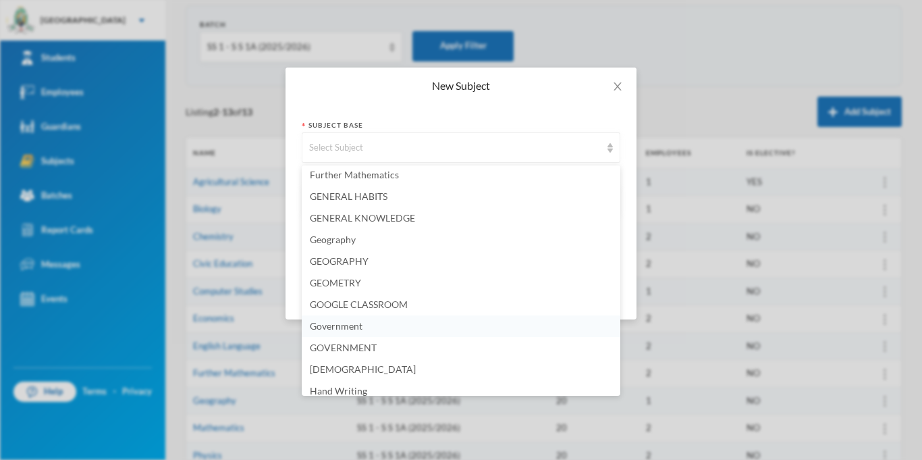
scroll to position [1367, 0]
click at [359, 325] on span "Government" at bounding box center [336, 323] width 53 height 11
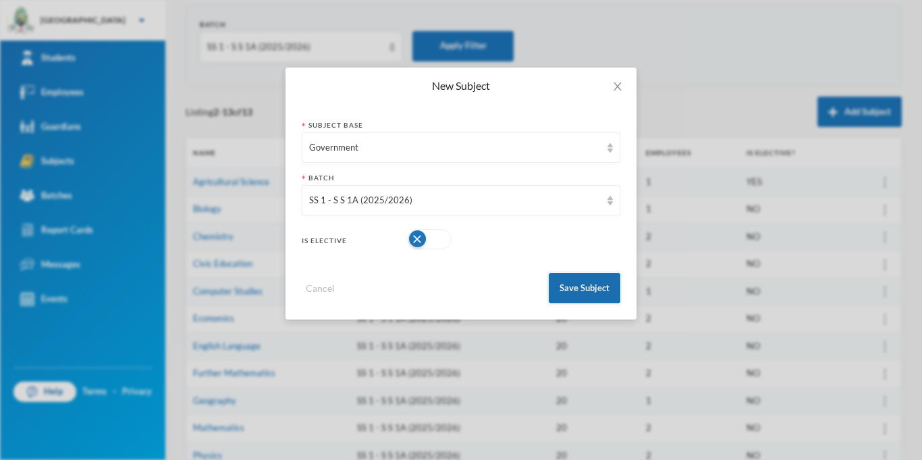
click at [589, 292] on button "Save Subject" at bounding box center [585, 288] width 72 height 30
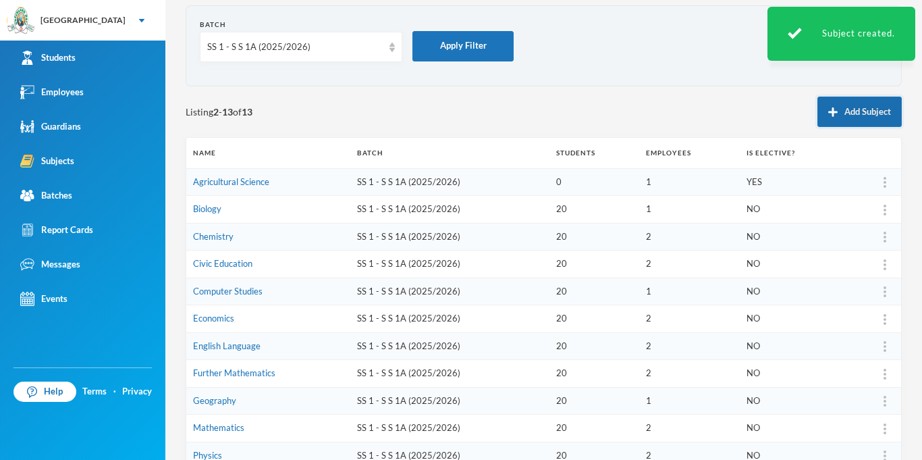
click at [865, 121] on button "Add Subject" at bounding box center [859, 112] width 84 height 30
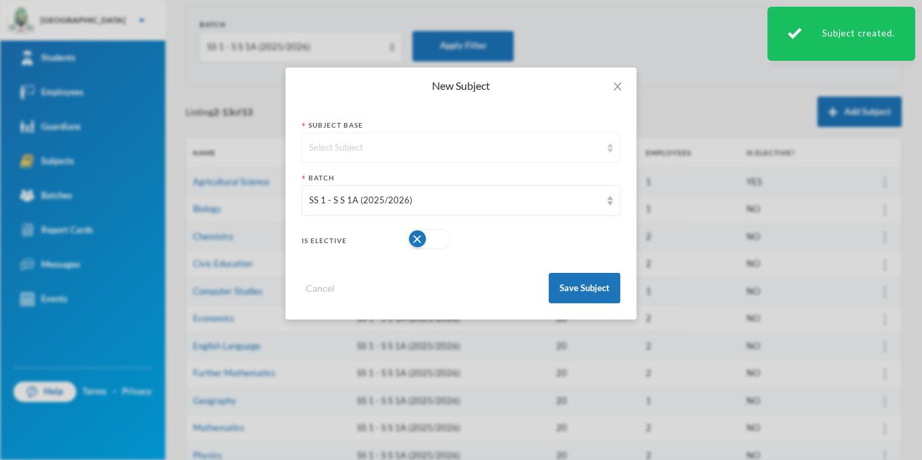
click at [461, 153] on div "Select Subject" at bounding box center [455, 147] width 292 height 13
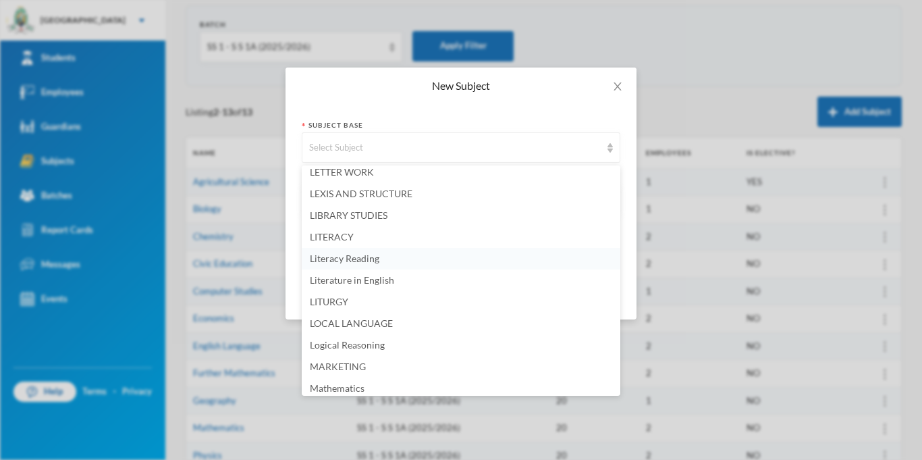
scroll to position [1994, 0]
click at [392, 279] on span "Literature in English" at bounding box center [352, 278] width 84 height 11
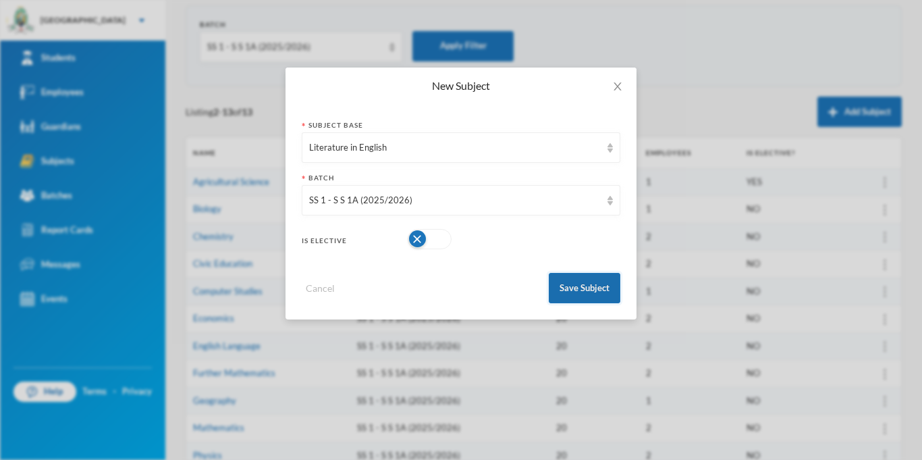
click at [576, 288] on button "Save Subject" at bounding box center [585, 288] width 72 height 30
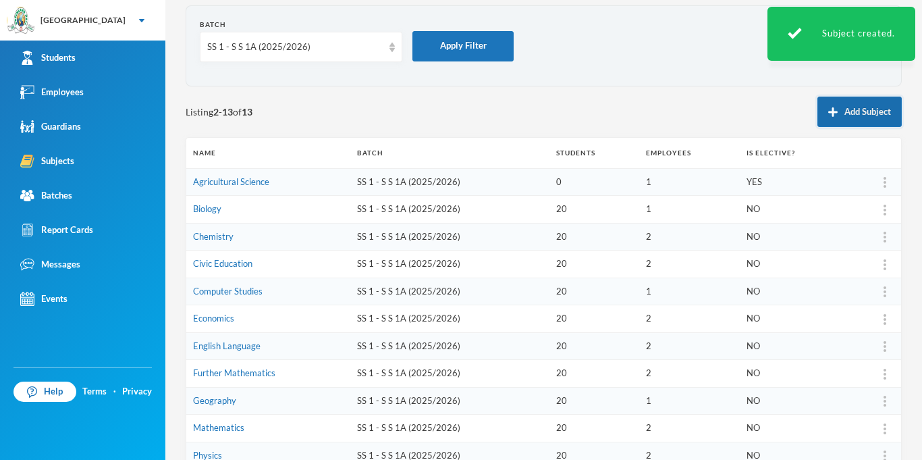
click at [841, 109] on button "Add Subject" at bounding box center [859, 112] width 84 height 30
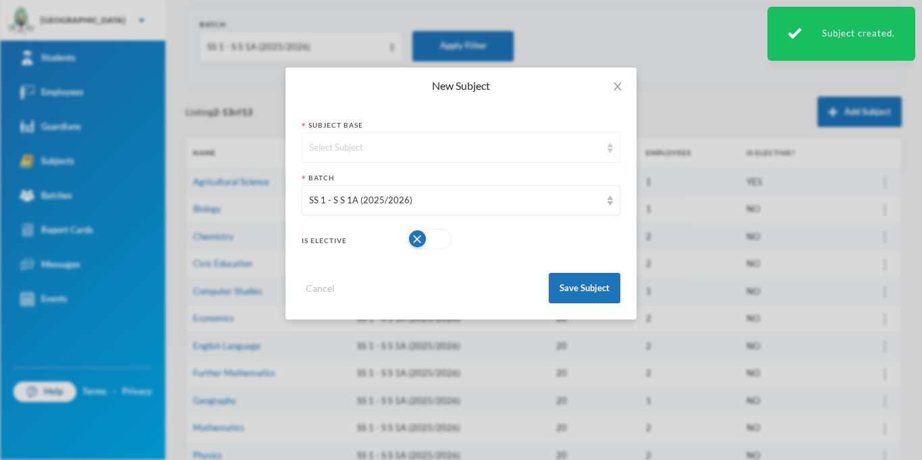
click at [474, 144] on div "Select Subject" at bounding box center [455, 147] width 292 height 13
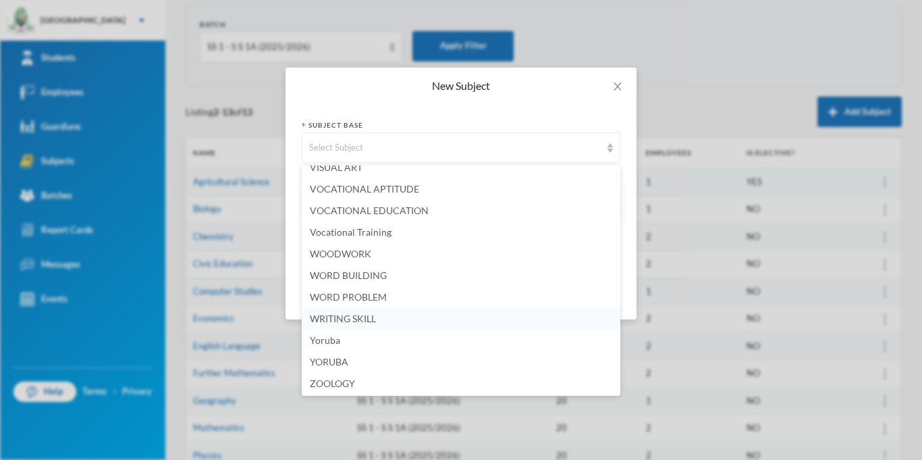
scroll to position [3619, 0]
click at [351, 341] on li "Yoruba" at bounding box center [461, 339] width 319 height 22
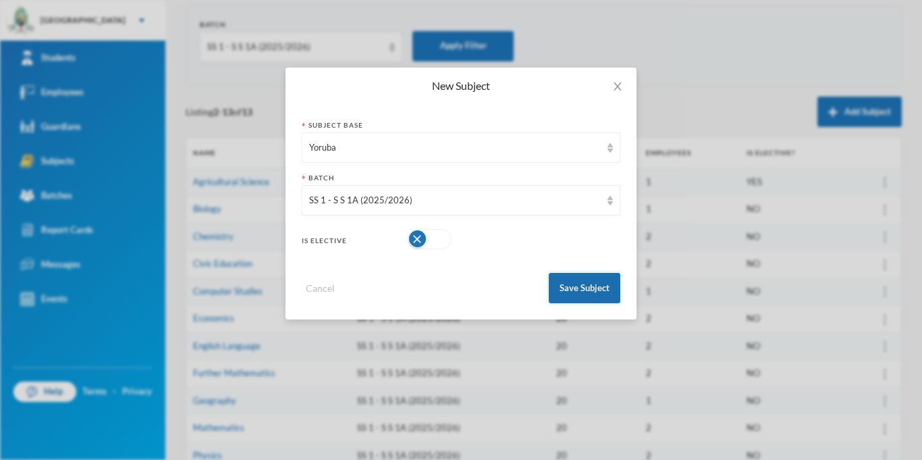
click at [566, 294] on button "Save Subject" at bounding box center [585, 288] width 72 height 30
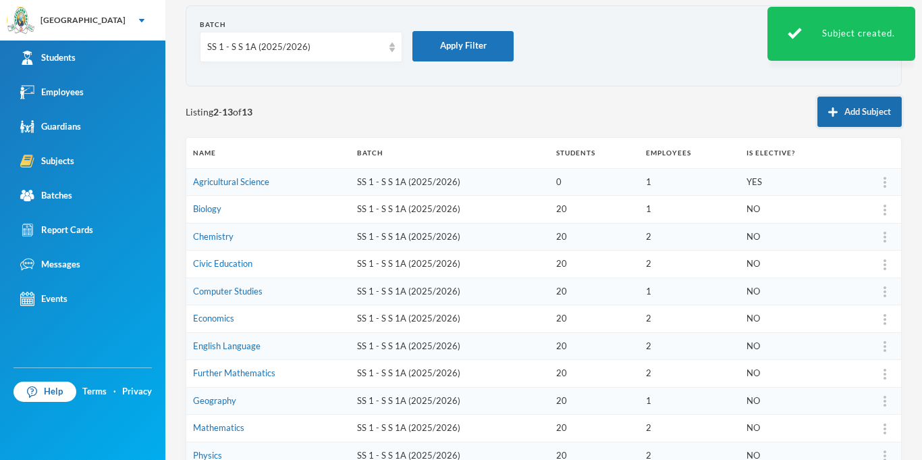
click at [852, 114] on button "Add Subject" at bounding box center [859, 112] width 84 height 30
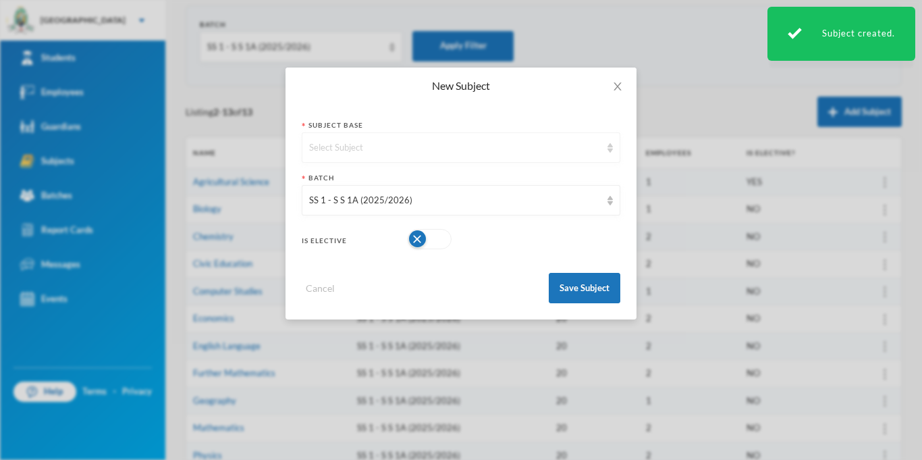
click at [480, 144] on div "Select Subject" at bounding box center [455, 147] width 292 height 13
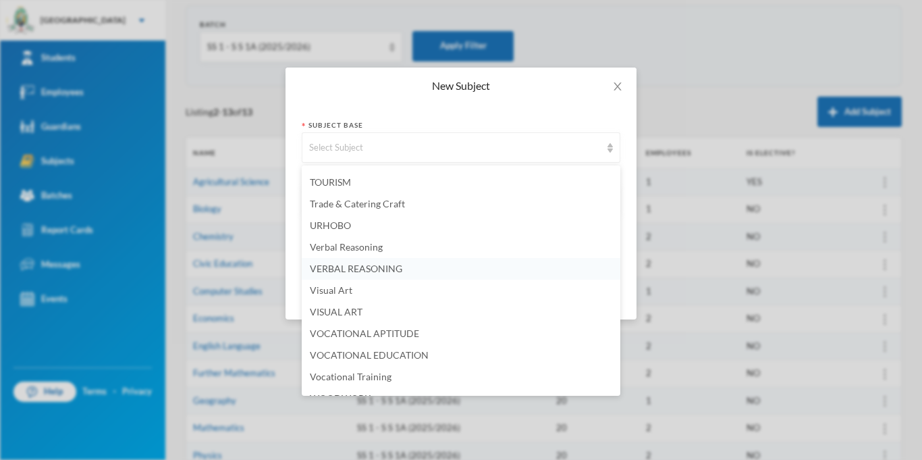
scroll to position [3498, 0]
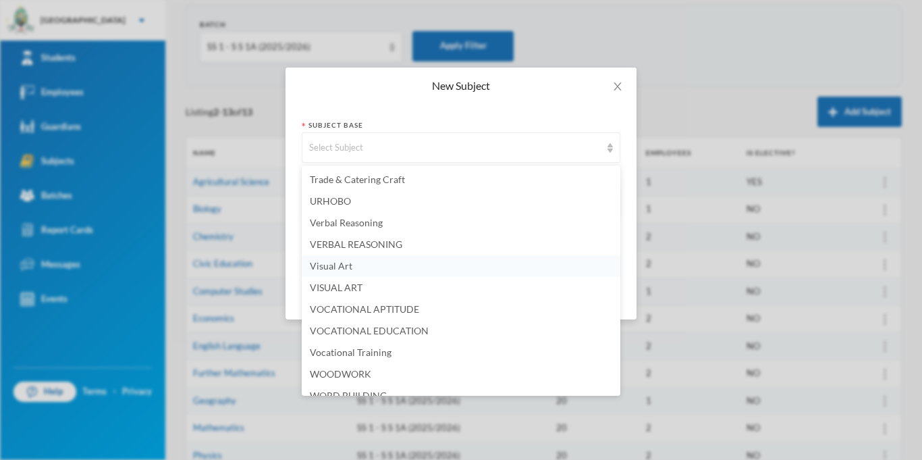
click at [377, 269] on li "Visual Art" at bounding box center [461, 266] width 319 height 22
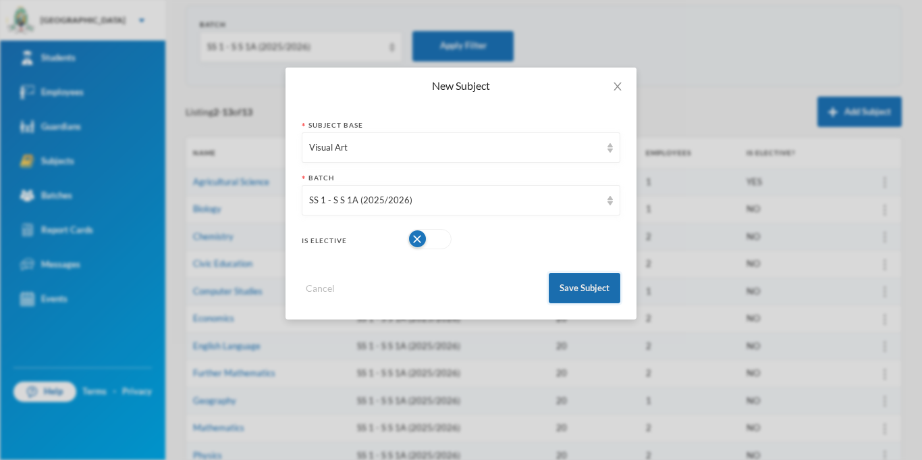
click at [574, 294] on button "Save Subject" at bounding box center [585, 288] width 72 height 30
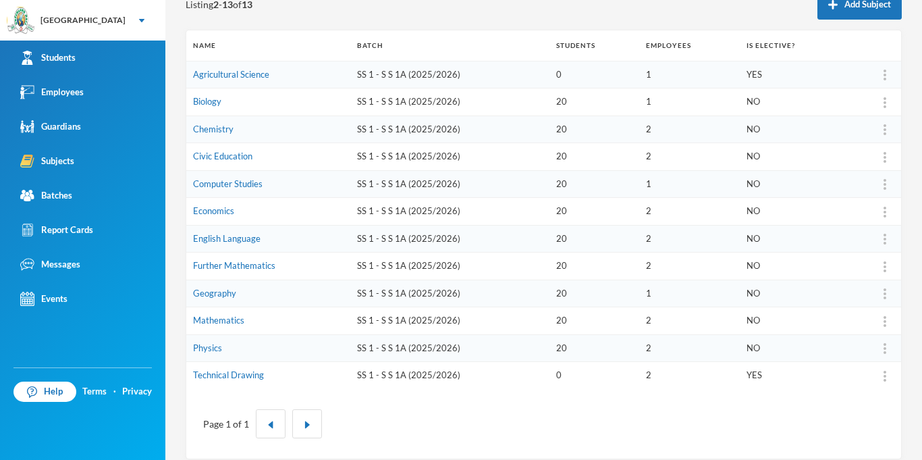
scroll to position [179, 0]
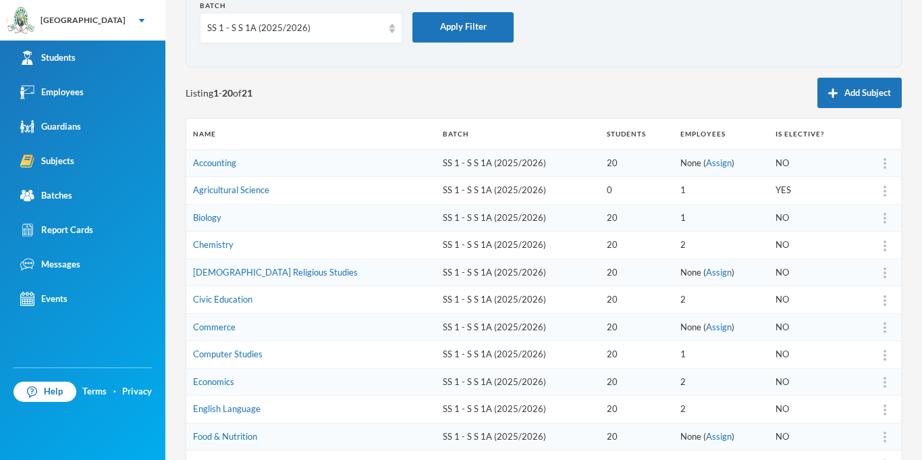
scroll to position [87, 0]
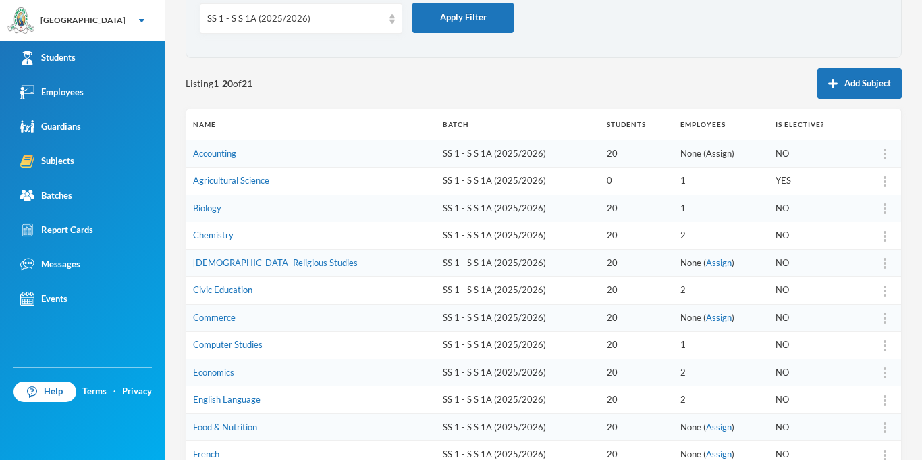
click at [706, 155] on link "Assign" at bounding box center [719, 153] width 26 height 11
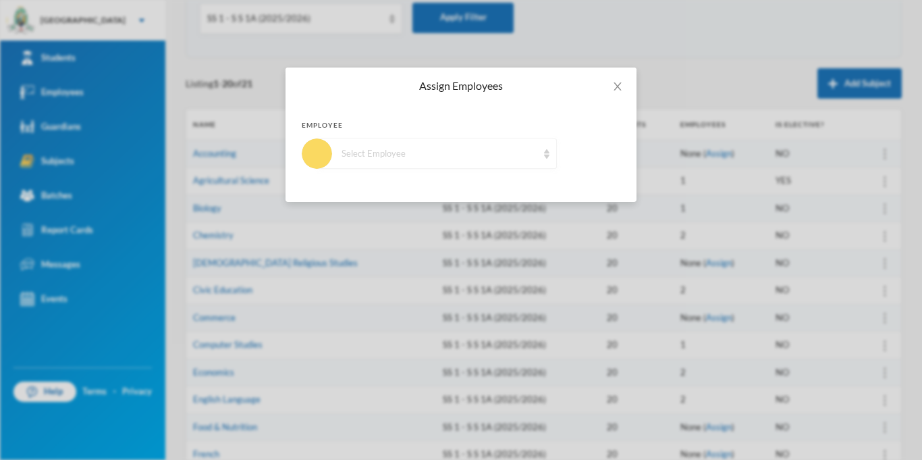
click at [393, 159] on div "Select Employee" at bounding box center [439, 153] width 196 height 13
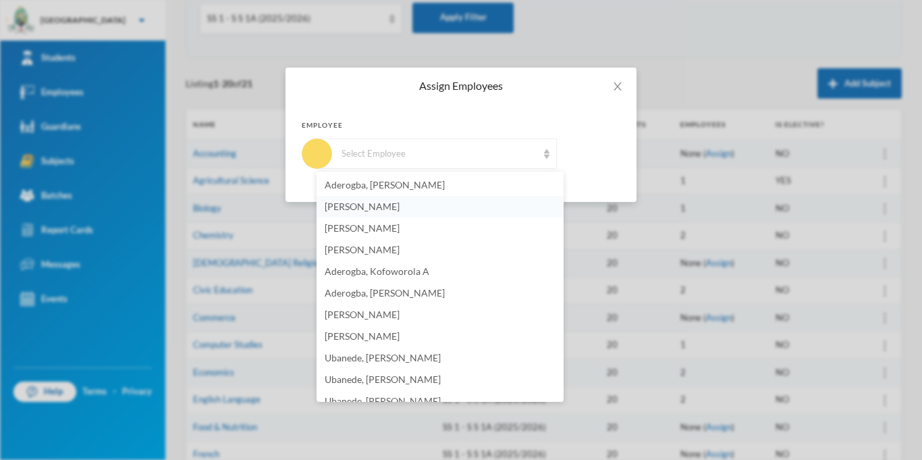
click at [382, 211] on span "[PERSON_NAME]" at bounding box center [362, 205] width 75 height 11
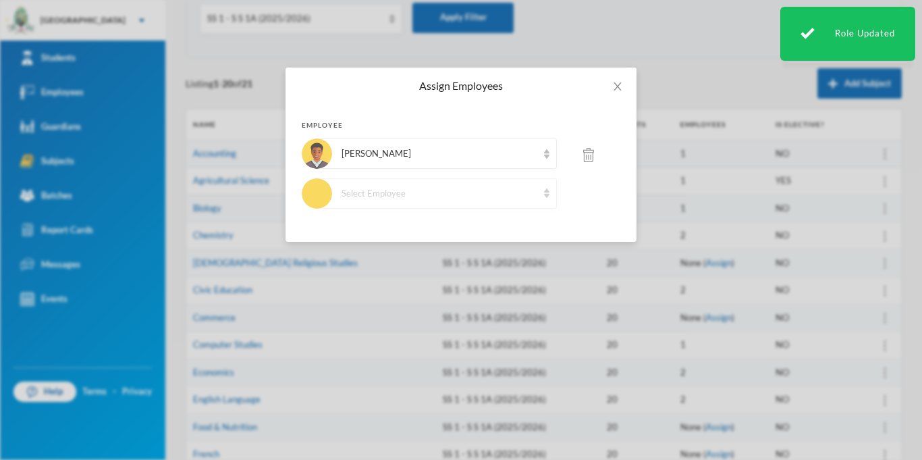
click at [414, 185] on div "Select Employee" at bounding box center [437, 193] width 240 height 30
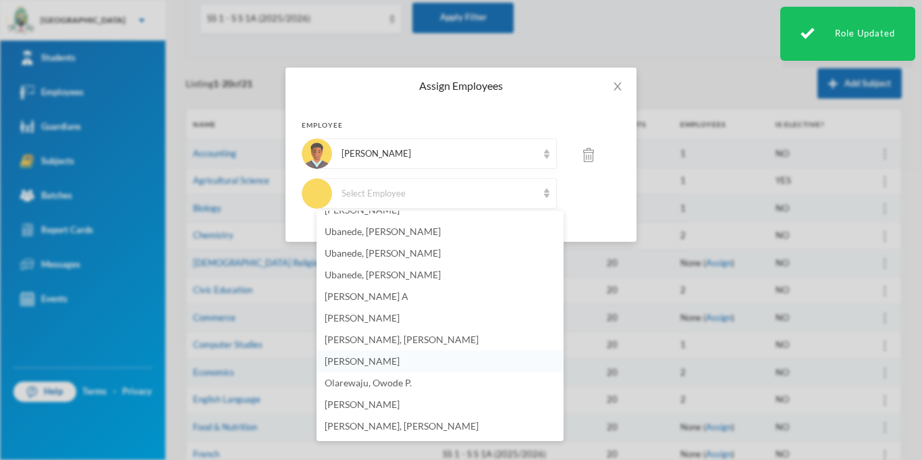
scroll to position [198, 0]
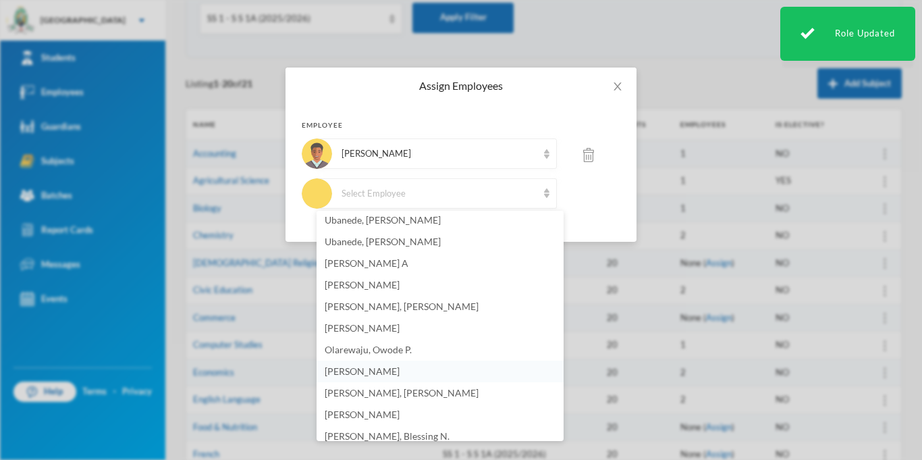
click at [385, 375] on span "[PERSON_NAME]" at bounding box center [362, 370] width 75 height 11
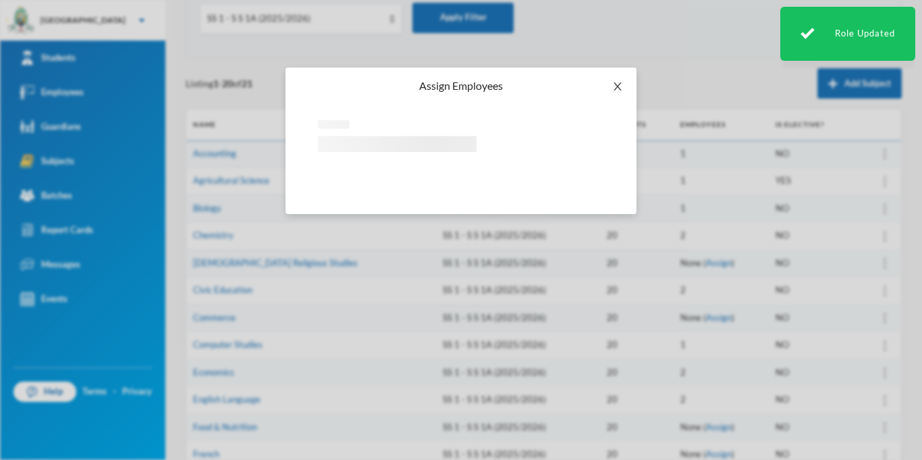
click at [612, 88] on icon "icon: close" at bounding box center [617, 86] width 11 height 11
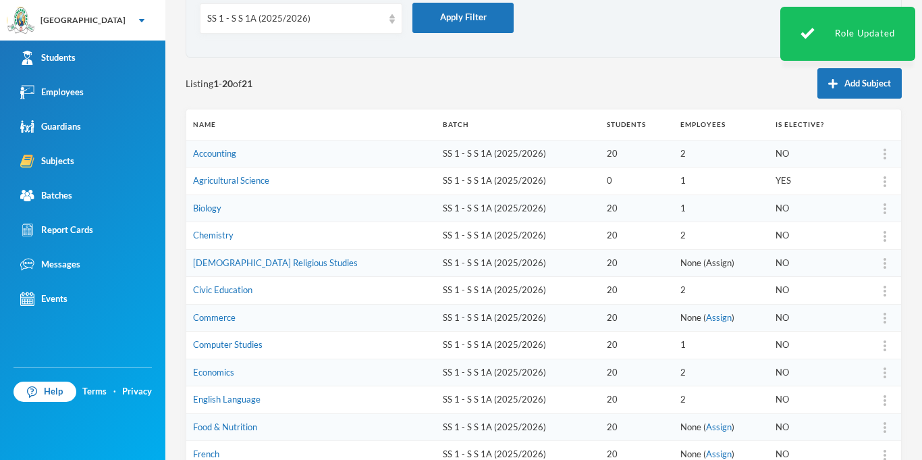
click at [706, 261] on link "Assign" at bounding box center [719, 262] width 26 height 11
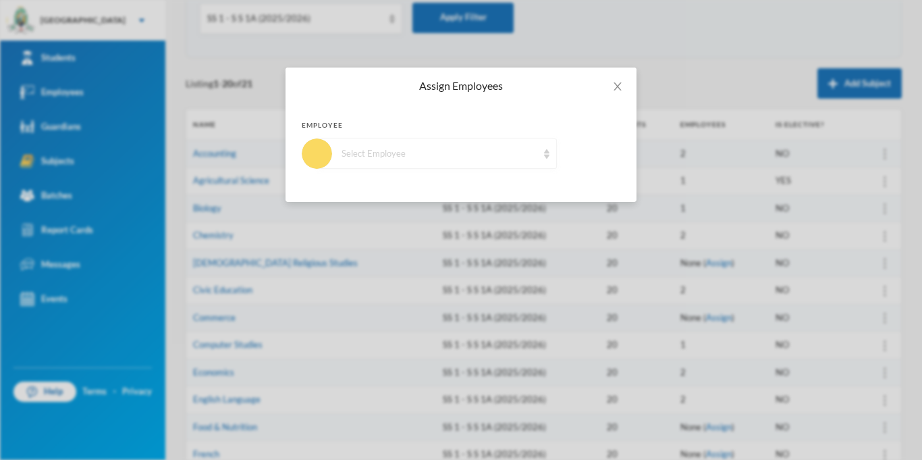
click at [404, 148] on div "Select Employee" at bounding box center [439, 153] width 196 height 13
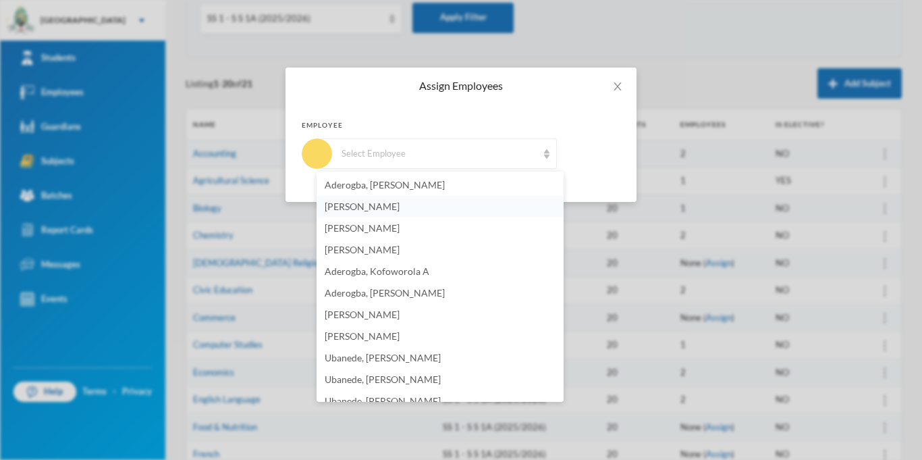
click at [400, 207] on span "[PERSON_NAME]" at bounding box center [362, 205] width 75 height 11
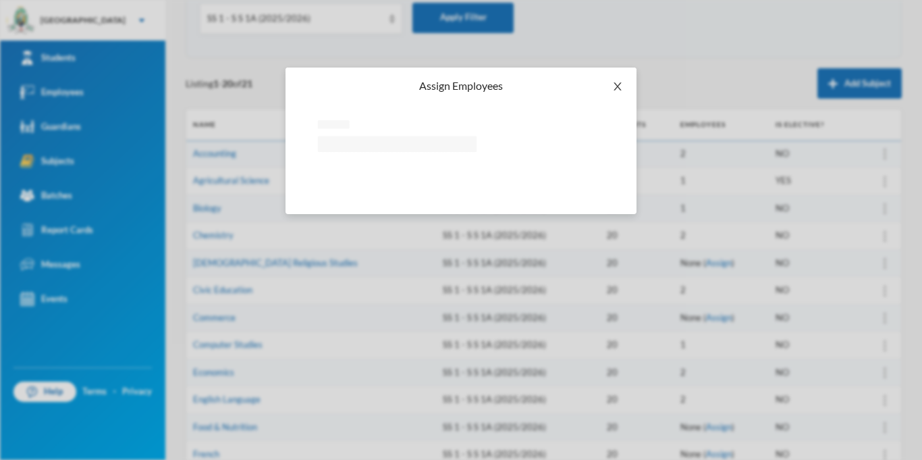
click at [615, 92] on span "Close" at bounding box center [618, 86] width 38 height 38
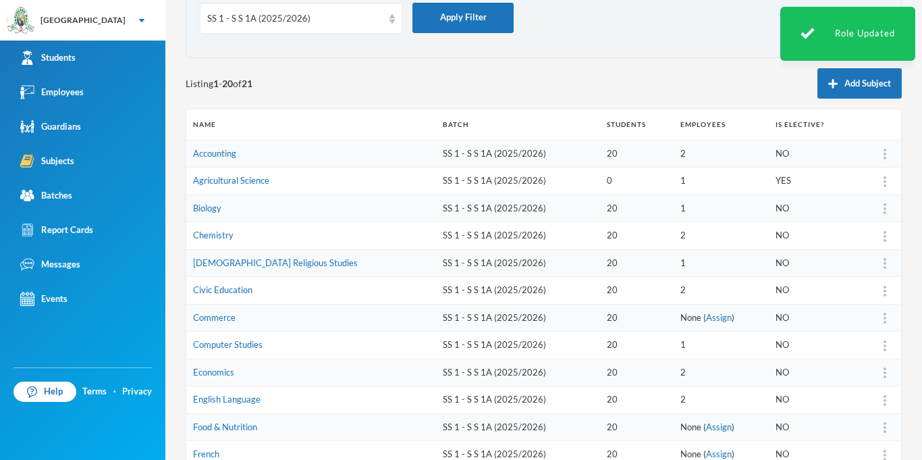
click at [706, 319] on link "Assign" at bounding box center [719, 317] width 26 height 11
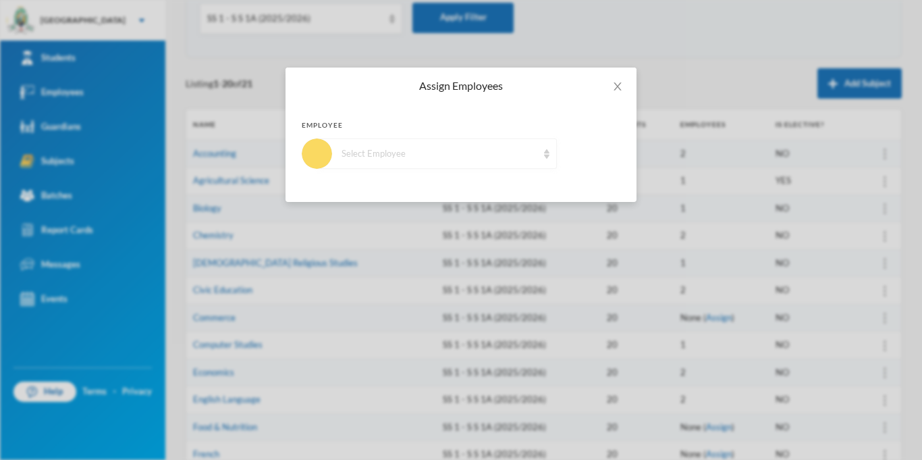
click at [448, 161] on div "Select Employee" at bounding box center [437, 153] width 240 height 30
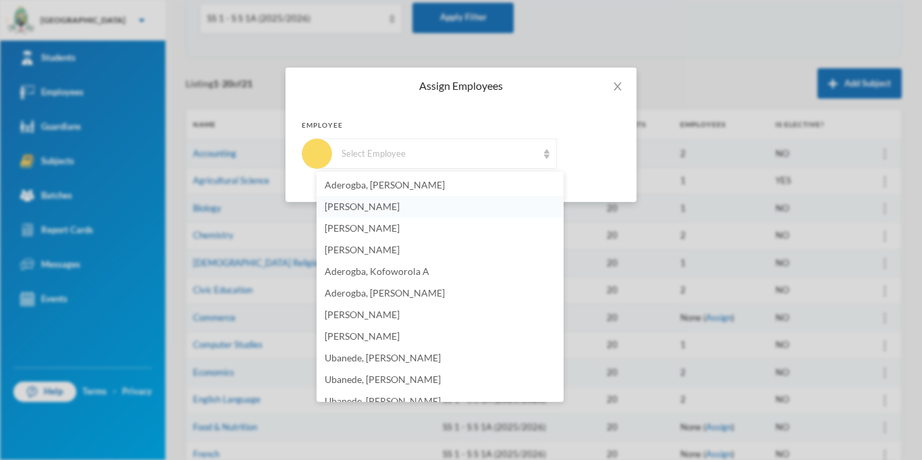
click at [400, 210] on span "[PERSON_NAME]" at bounding box center [362, 205] width 75 height 11
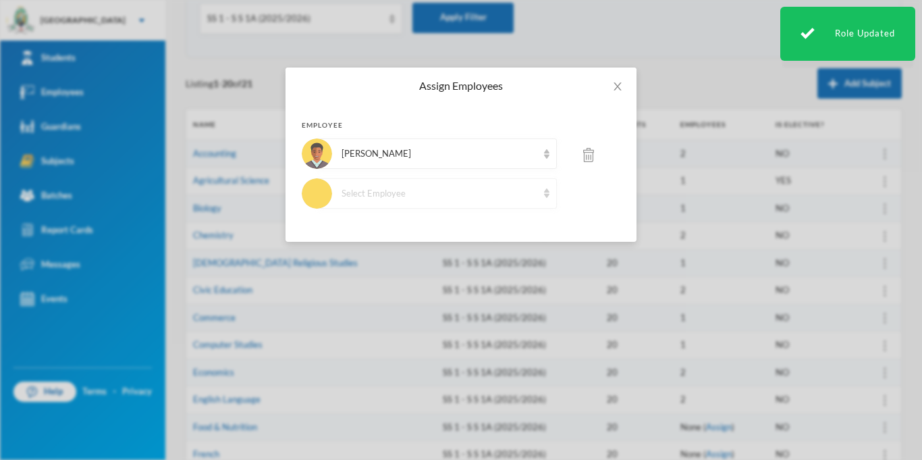
click at [398, 194] on div "Select Employee" at bounding box center [439, 193] width 196 height 13
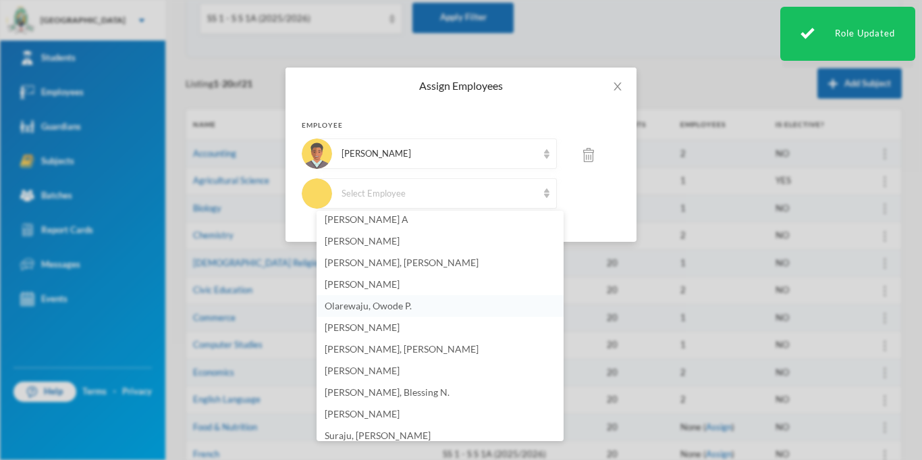
scroll to position [257, 0]
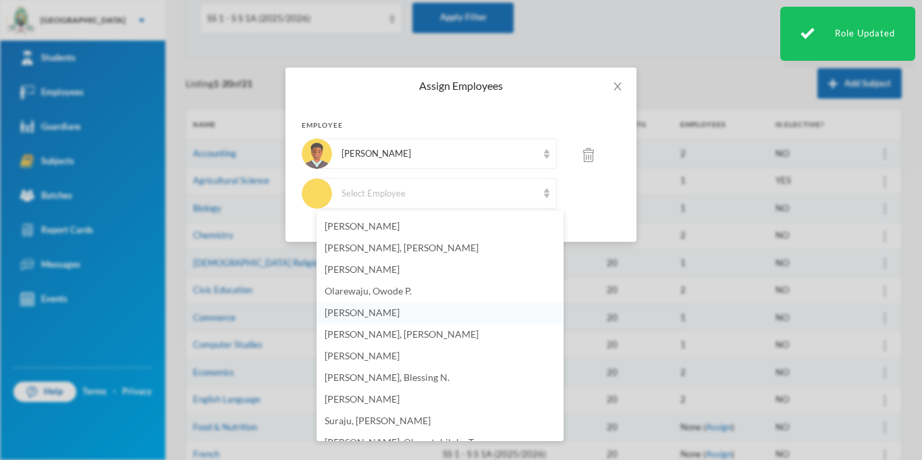
click at [382, 310] on span "[PERSON_NAME]" at bounding box center [362, 311] width 75 height 11
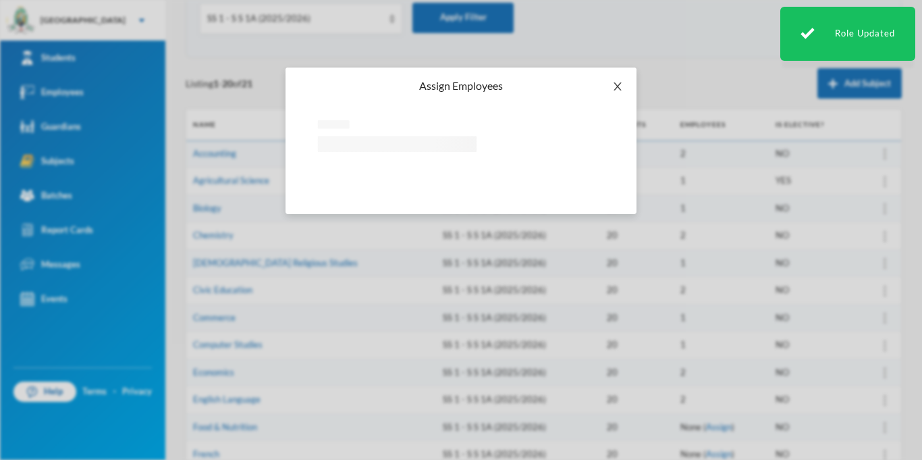
click at [615, 88] on icon "icon: close" at bounding box center [616, 86] width 7 height 8
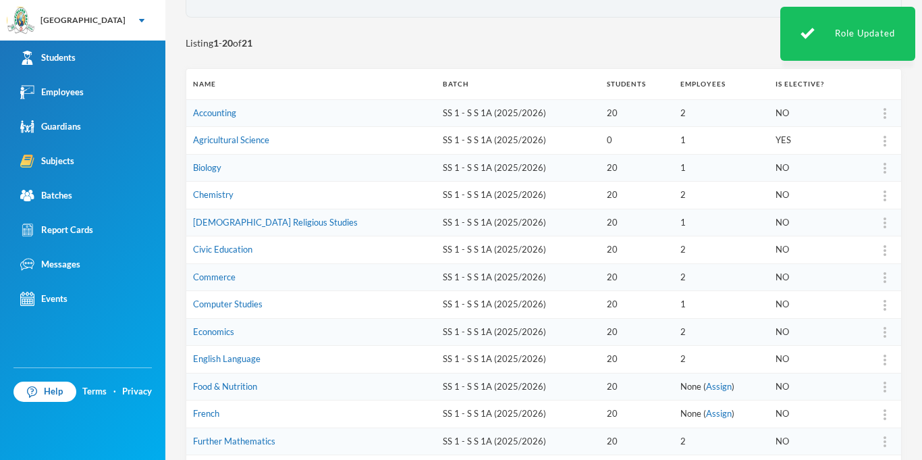
scroll to position [141, 0]
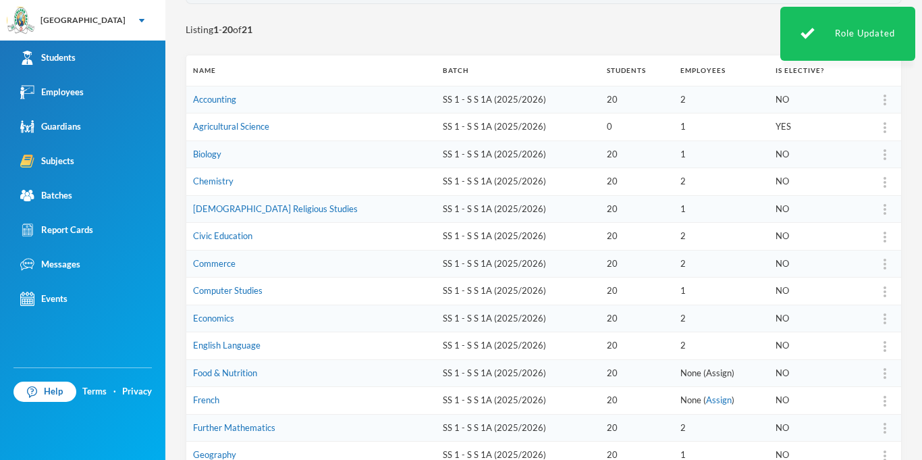
click at [706, 377] on link "Assign" at bounding box center [719, 372] width 26 height 11
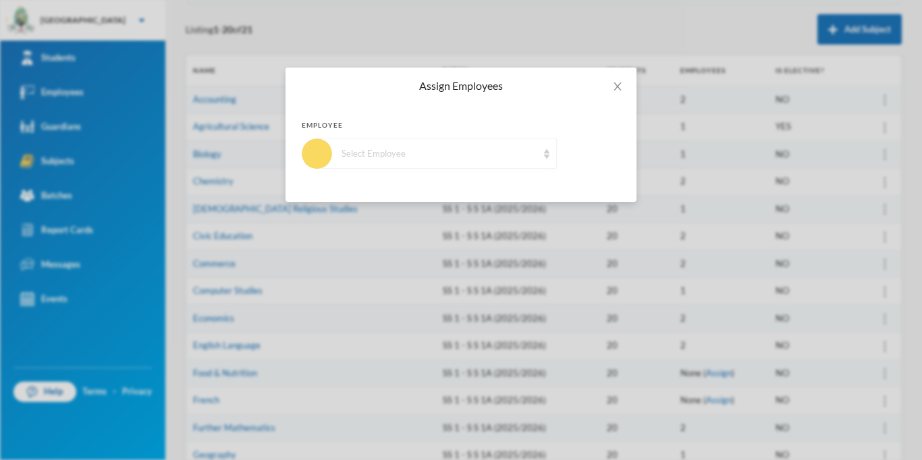
click at [448, 147] on div "Select Employee" at bounding box center [439, 153] width 196 height 13
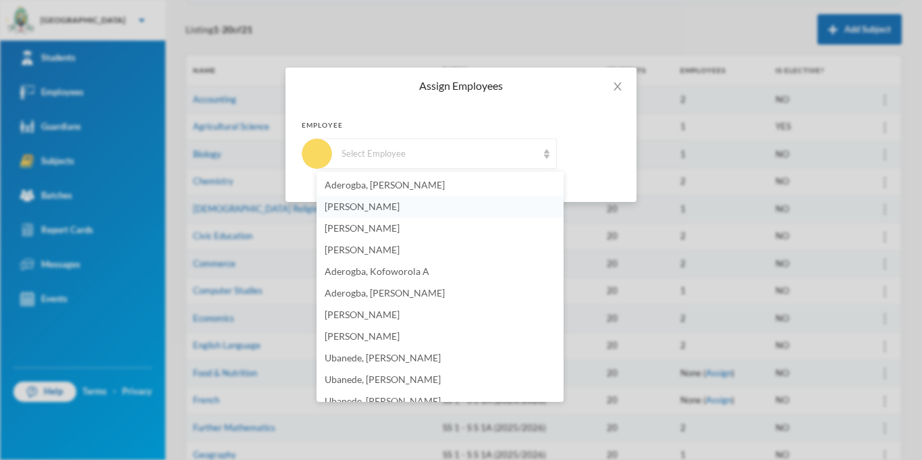
click at [414, 208] on li "[PERSON_NAME]" at bounding box center [440, 207] width 247 height 22
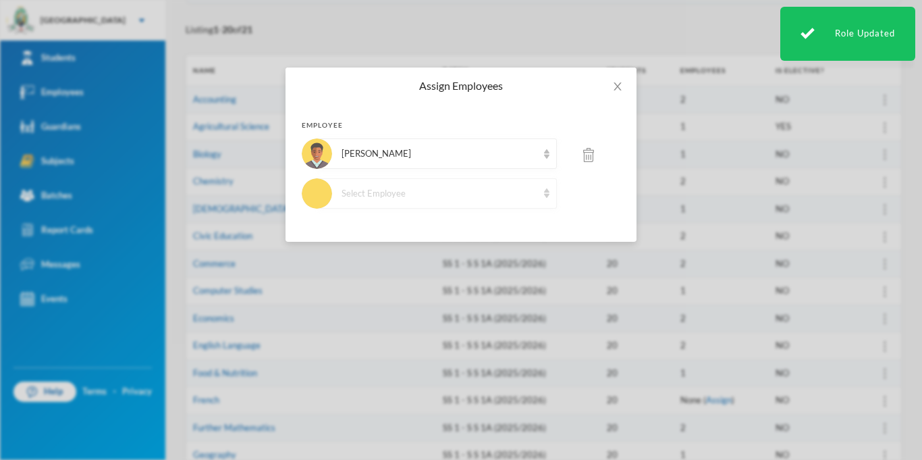
click at [398, 200] on div "Select Employee" at bounding box center [437, 193] width 240 height 30
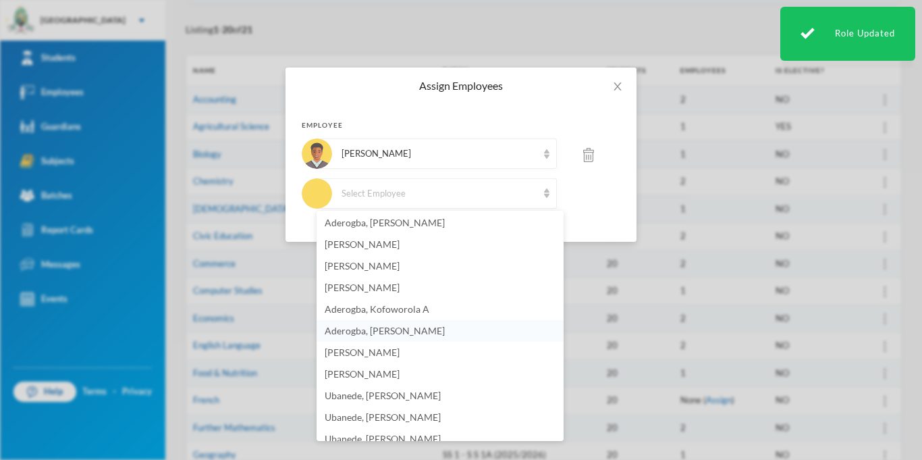
scroll to position [0, 0]
click at [386, 267] on span "[PERSON_NAME]" at bounding box center [362, 266] width 75 height 11
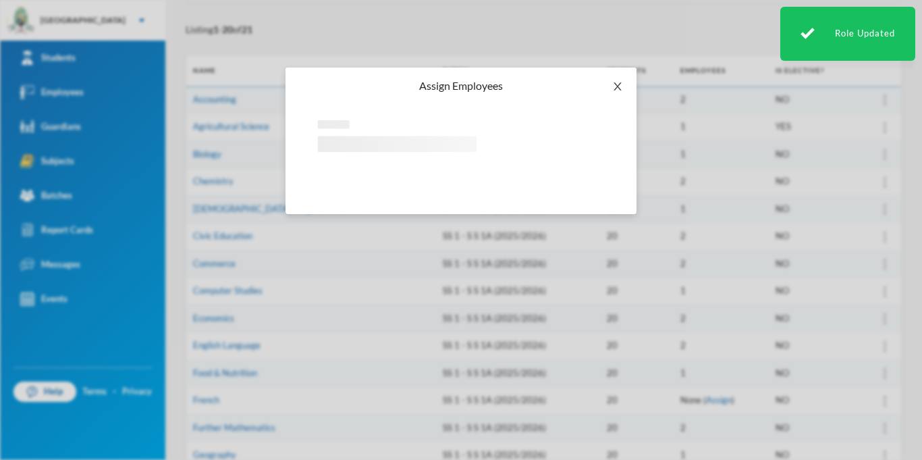
click at [613, 83] on icon "icon: close" at bounding box center [617, 86] width 11 height 11
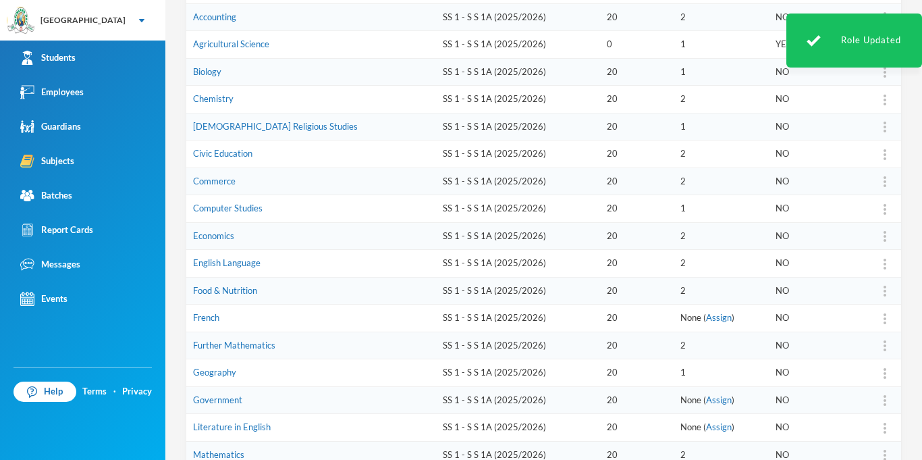
scroll to position [277, 0]
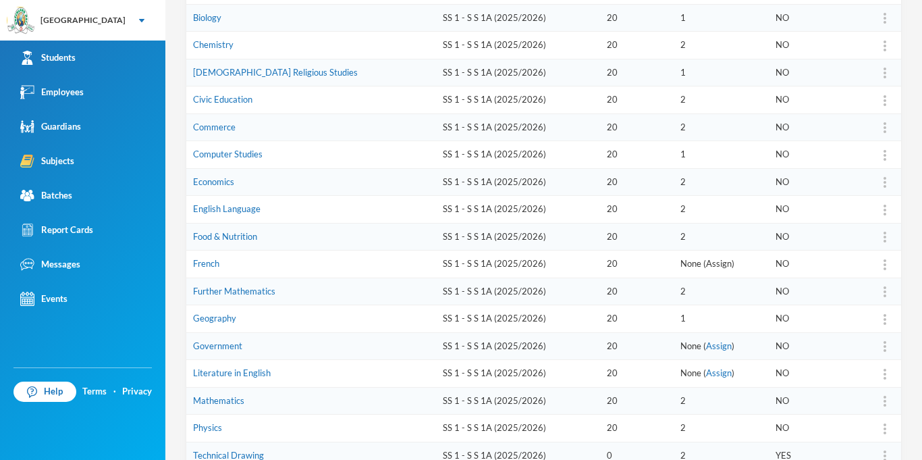
click at [706, 264] on link "Assign" at bounding box center [719, 263] width 26 height 11
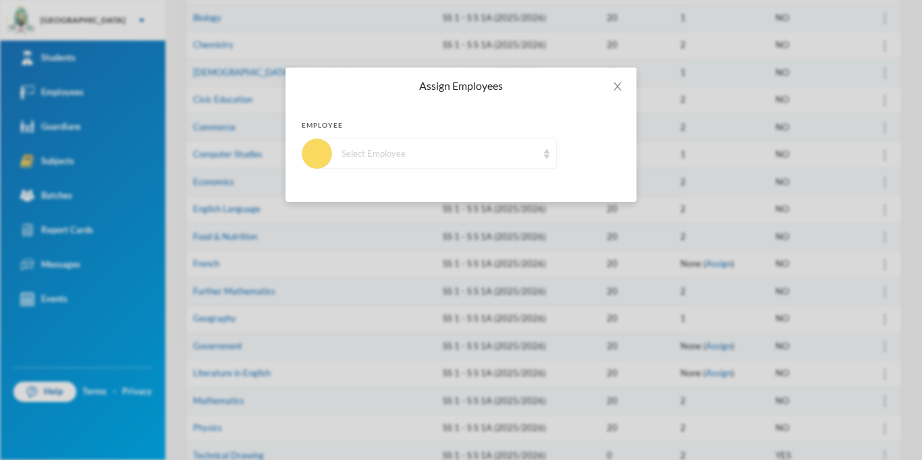
click at [466, 161] on div "Select Employee" at bounding box center [437, 153] width 240 height 30
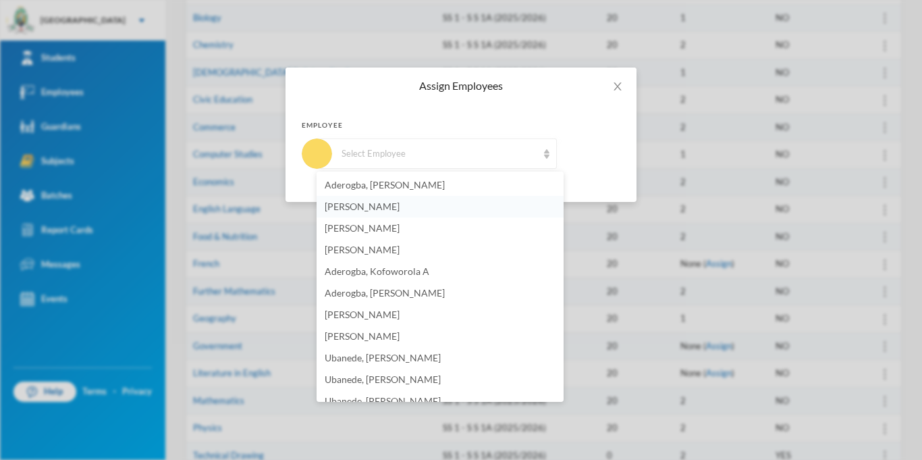
click at [439, 202] on li "[PERSON_NAME]" at bounding box center [440, 207] width 247 height 22
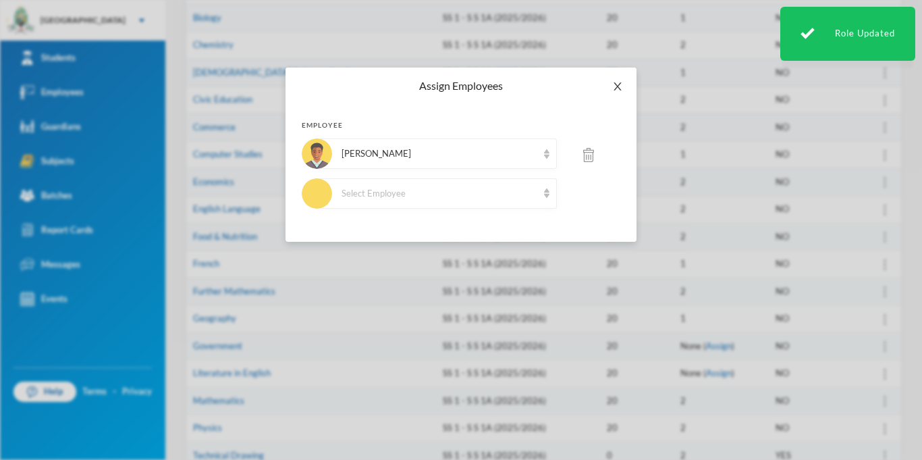
click at [618, 82] on icon "icon: close" at bounding box center [617, 86] width 11 height 11
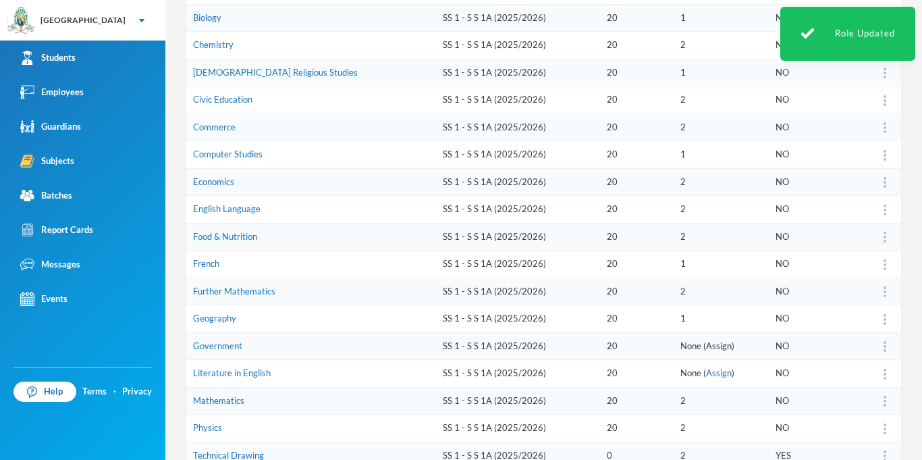
click at [706, 348] on link "Assign" at bounding box center [719, 345] width 26 height 11
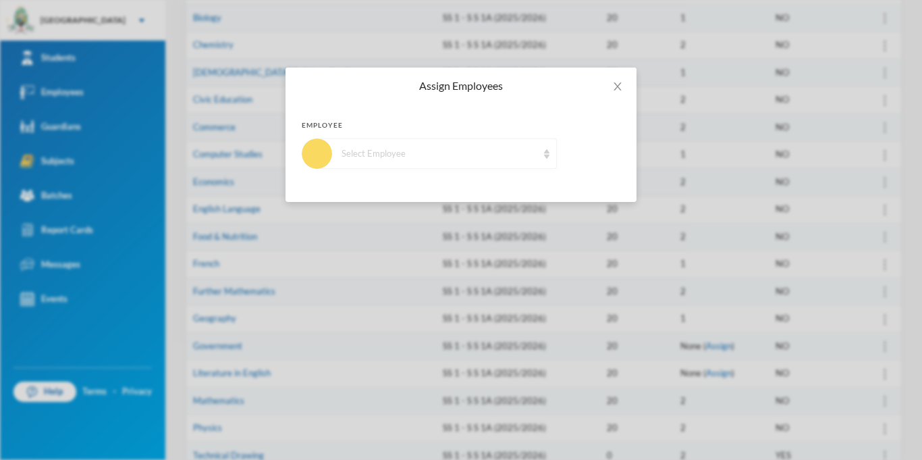
click at [387, 147] on div "Select Employee" at bounding box center [439, 153] width 196 height 13
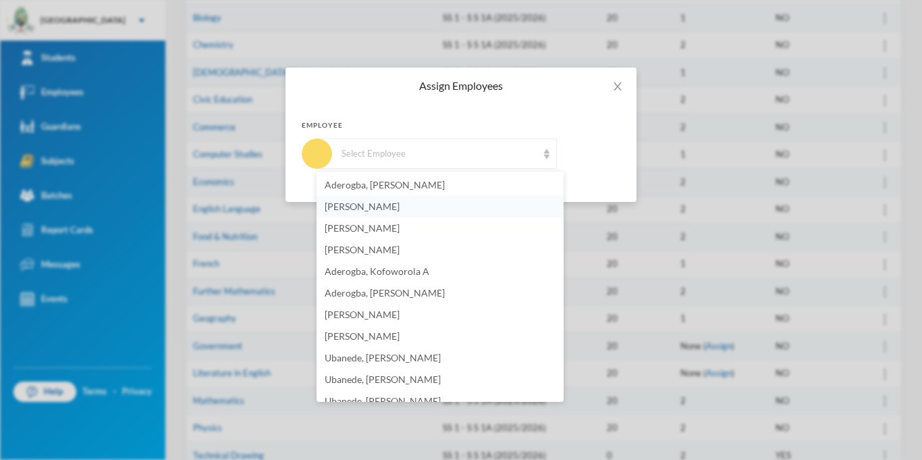
click at [387, 204] on span "[PERSON_NAME]" at bounding box center [362, 205] width 75 height 11
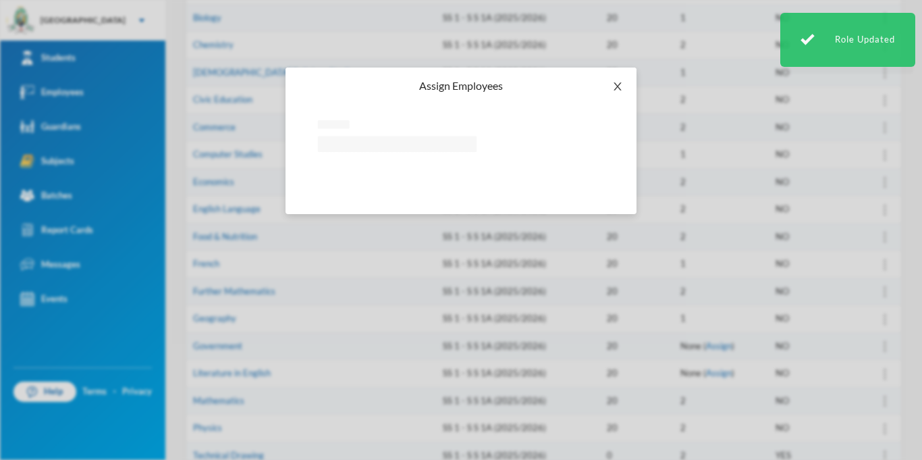
click at [621, 86] on icon "icon: close" at bounding box center [617, 86] width 11 height 11
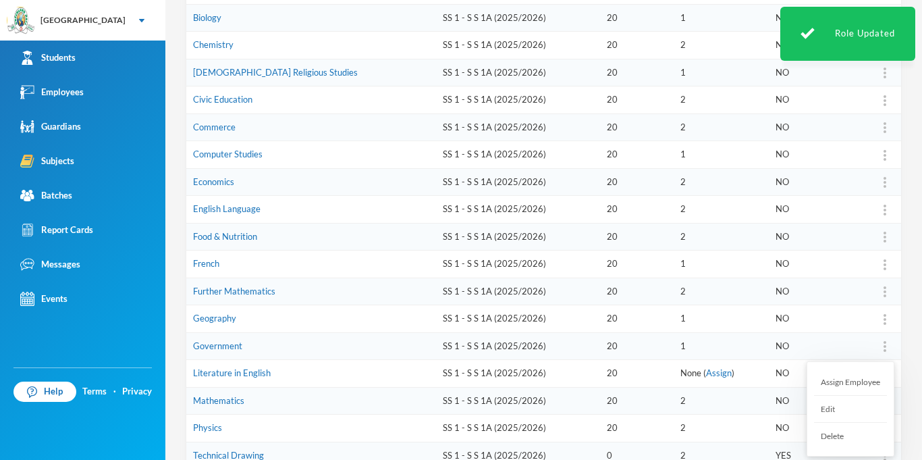
click at [884, 344] on img at bounding box center [884, 346] width 3 height 11
click at [849, 382] on div "Assign Employee" at bounding box center [850, 381] width 73 height 27
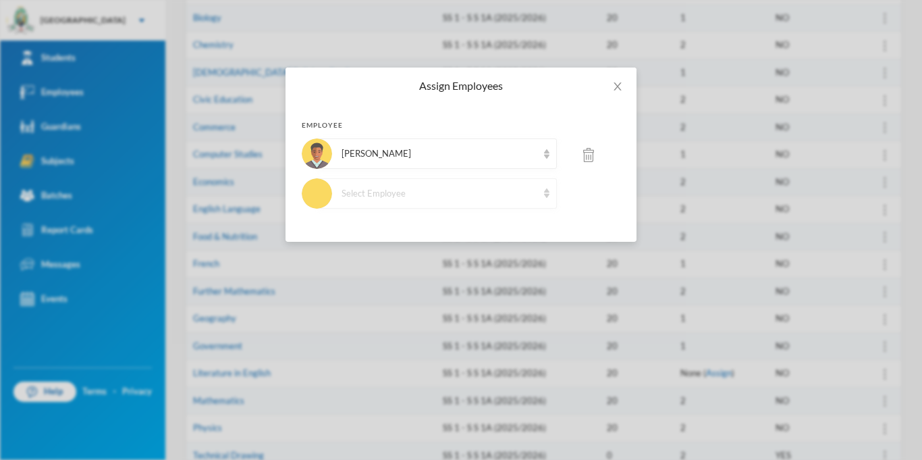
click at [468, 204] on div "Select Employee" at bounding box center [437, 193] width 240 height 30
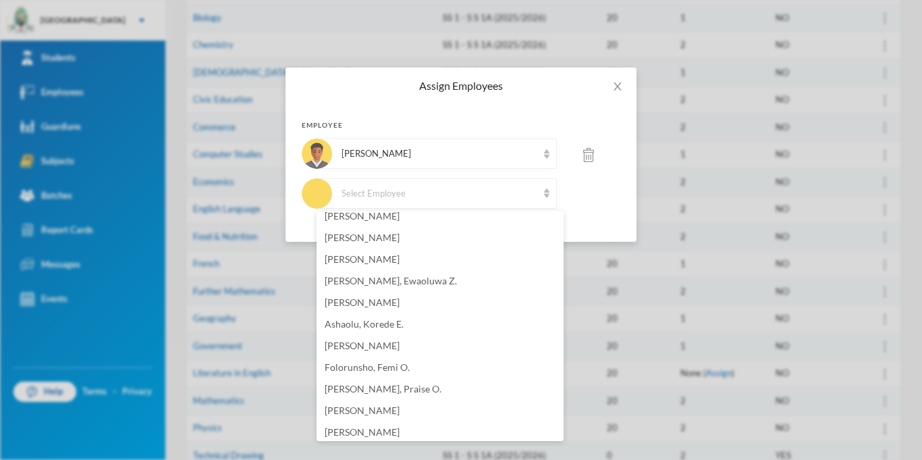
scroll to position [855, 0]
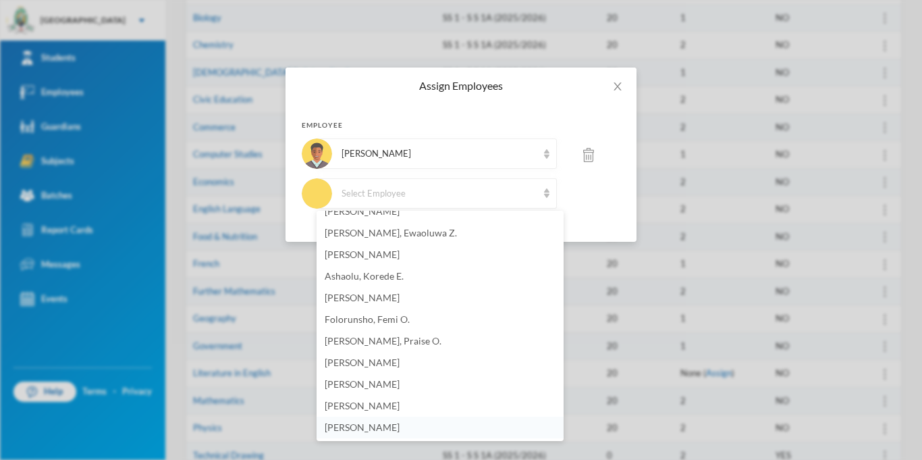
click at [400, 429] on span "[PERSON_NAME]" at bounding box center [362, 426] width 75 height 11
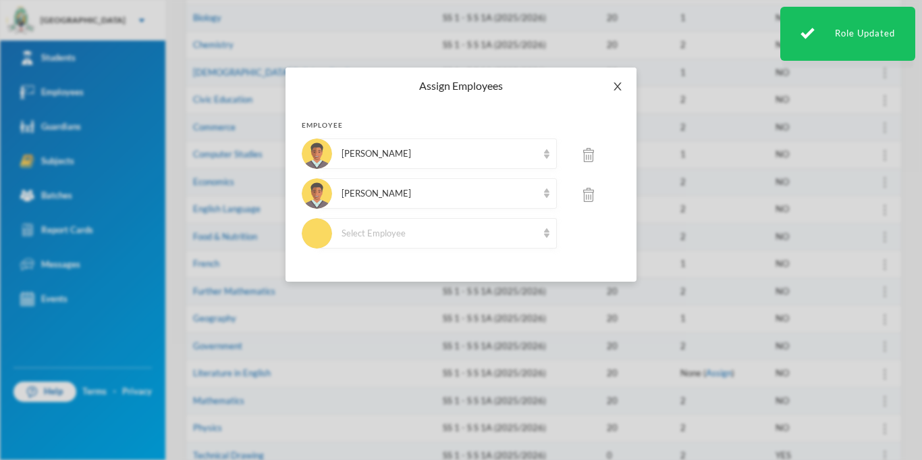
click at [618, 83] on icon "icon: close" at bounding box center [617, 86] width 11 height 11
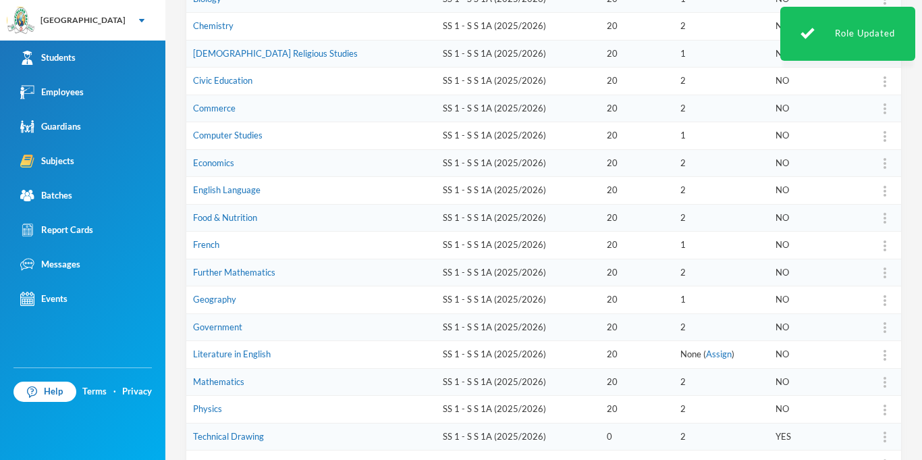
scroll to position [298, 0]
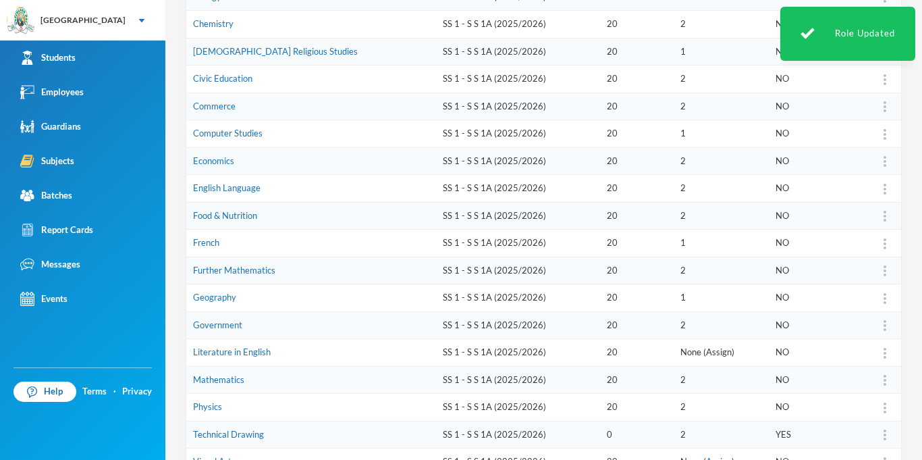
click at [706, 352] on link "Assign" at bounding box center [719, 351] width 26 height 11
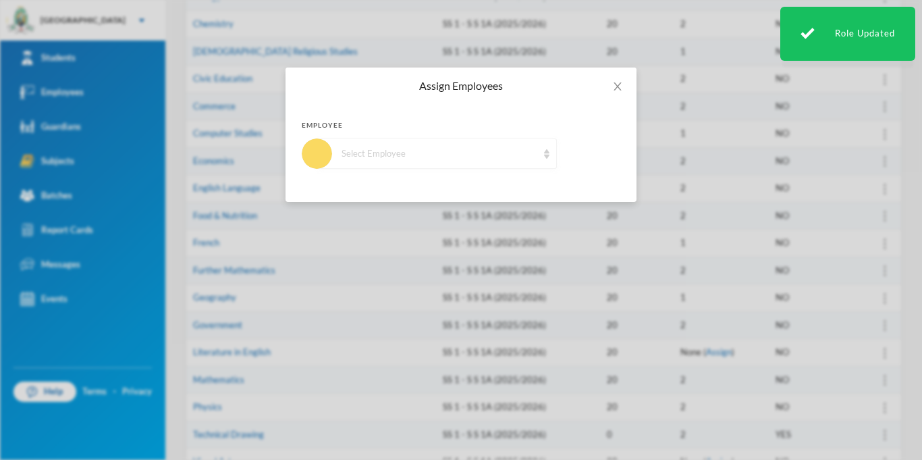
click at [441, 157] on div "Select Employee" at bounding box center [439, 153] width 196 height 13
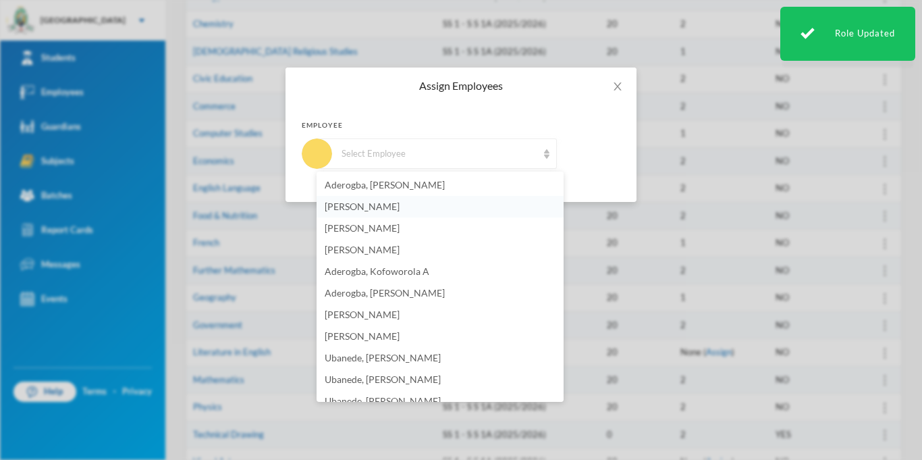
click at [423, 204] on li "[PERSON_NAME]" at bounding box center [440, 207] width 247 height 22
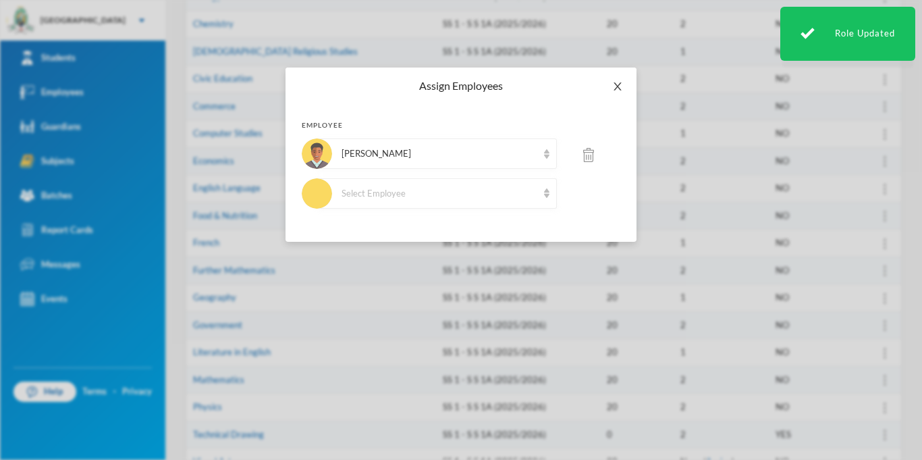
click at [618, 88] on icon "icon: close" at bounding box center [617, 86] width 11 height 11
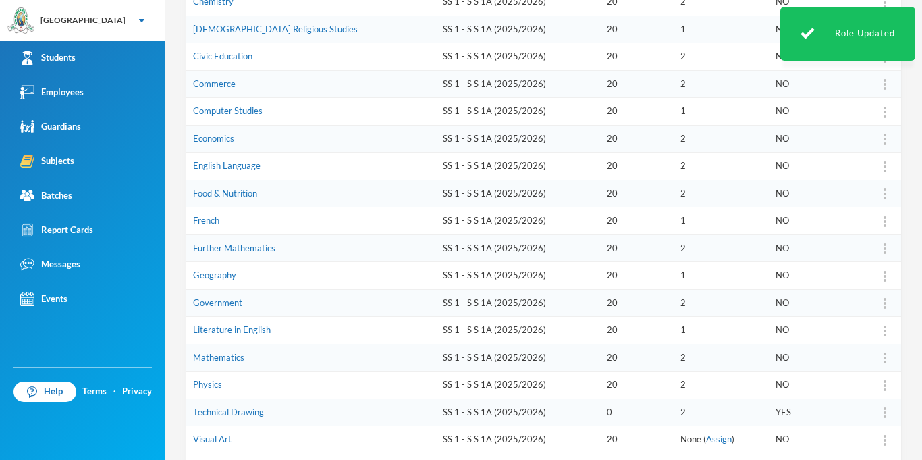
scroll to position [398, 0]
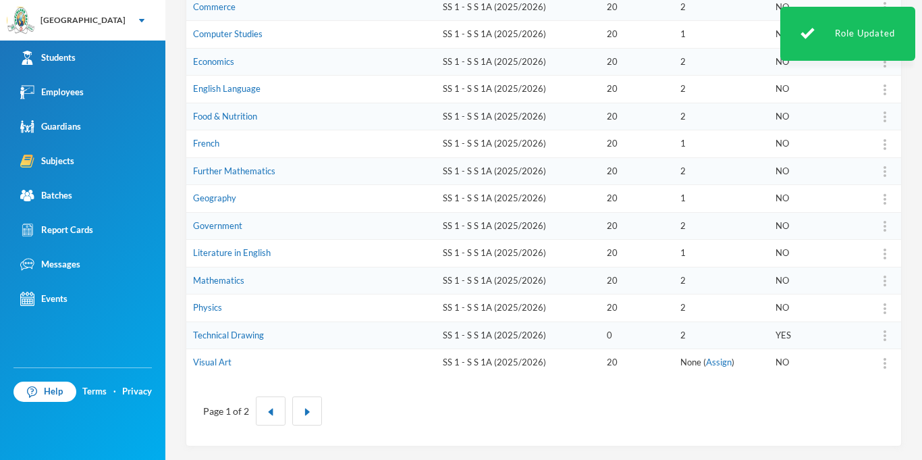
click at [706, 364] on link "Assign" at bounding box center [719, 361] width 26 height 11
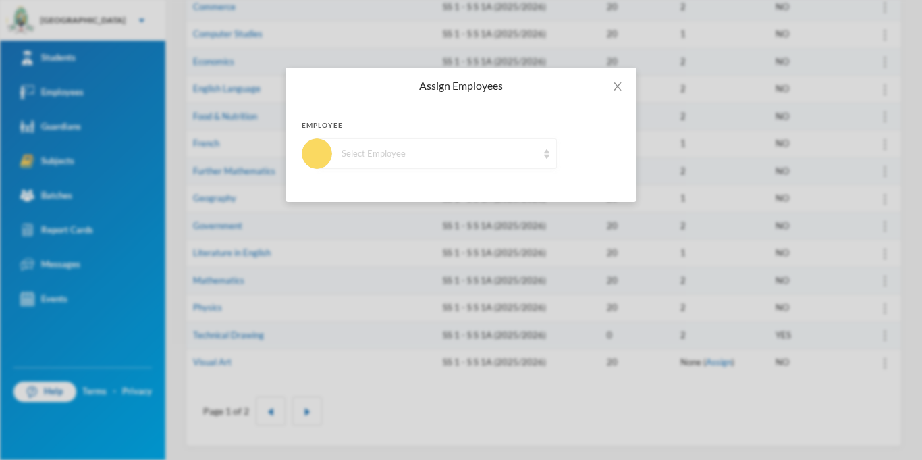
click at [410, 159] on div "Select Employee" at bounding box center [439, 153] width 196 height 13
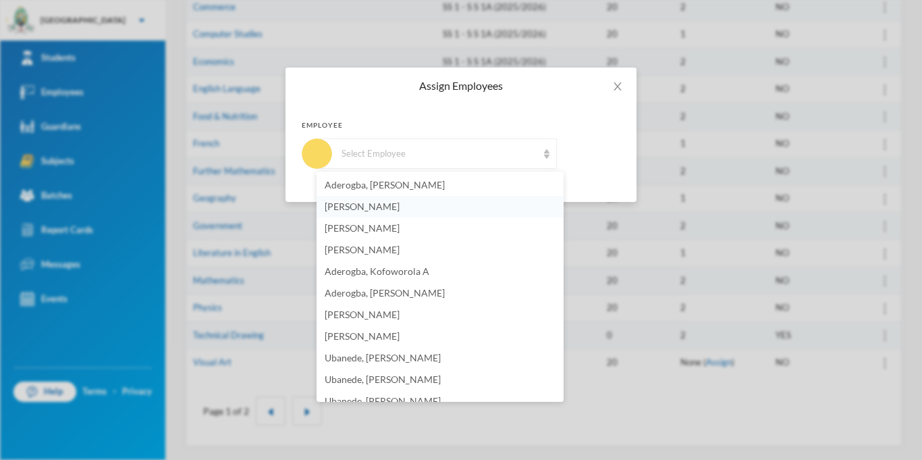
click at [400, 211] on span "[PERSON_NAME]" at bounding box center [362, 205] width 75 height 11
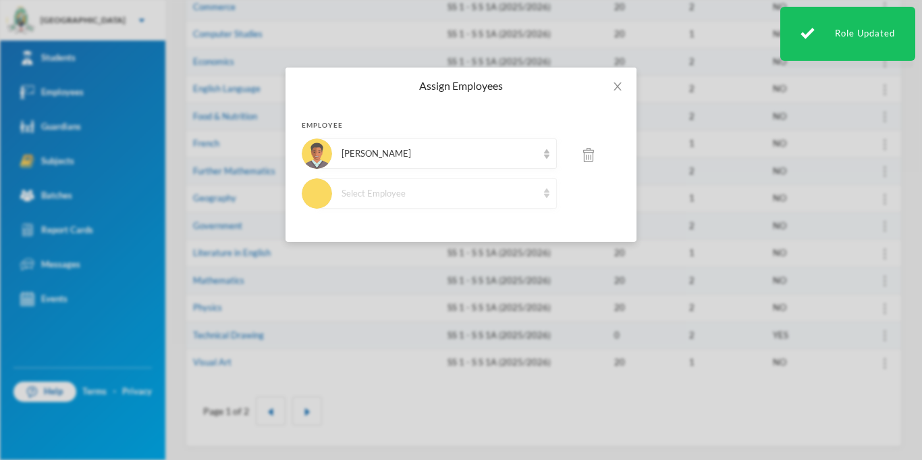
click at [421, 198] on div "Select Employee" at bounding box center [439, 193] width 196 height 13
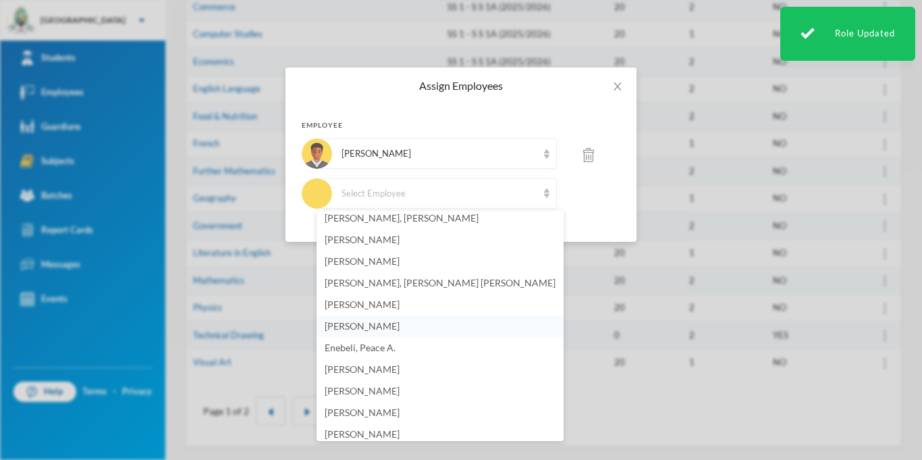
scroll to position [618, 0]
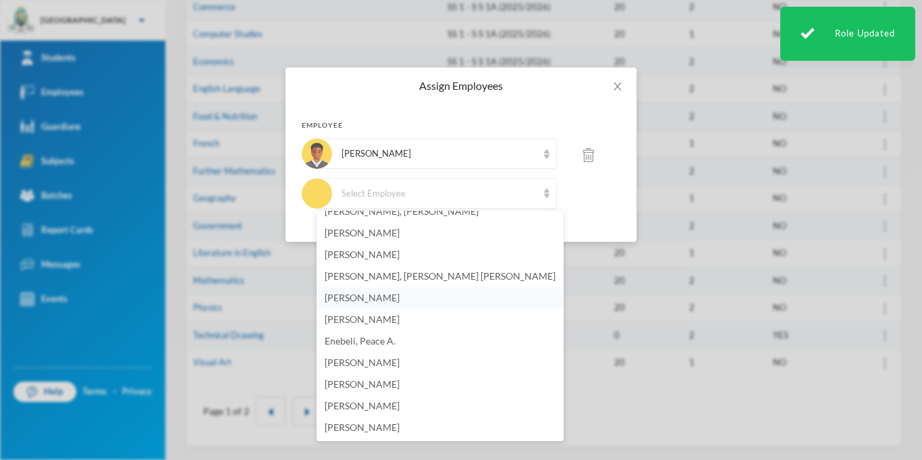
click at [369, 300] on span "[PERSON_NAME]" at bounding box center [362, 297] width 75 height 11
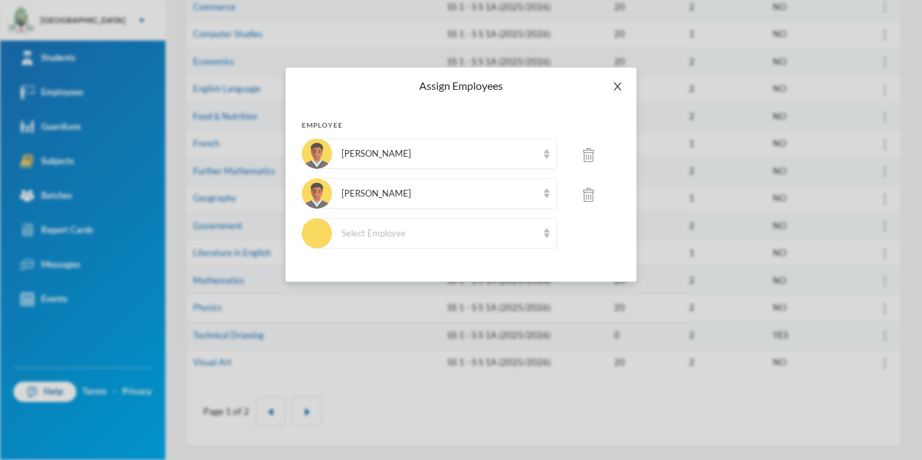
click at [620, 81] on icon "icon: close" at bounding box center [617, 86] width 11 height 11
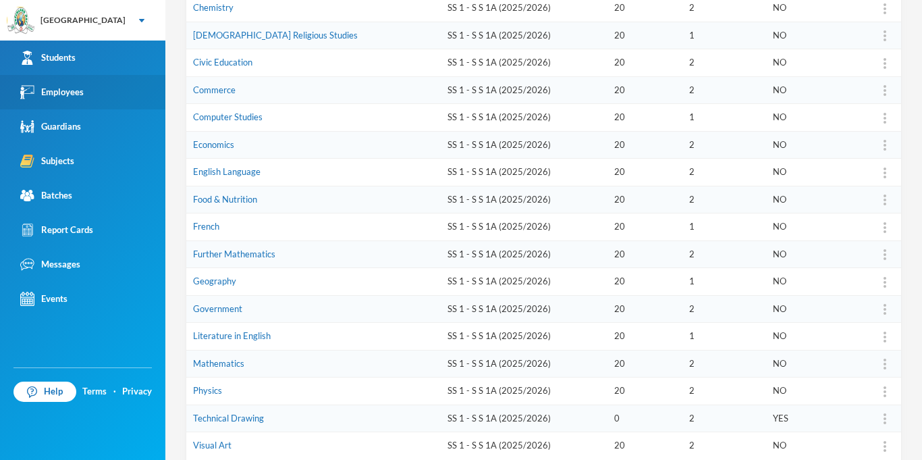
scroll to position [304, 0]
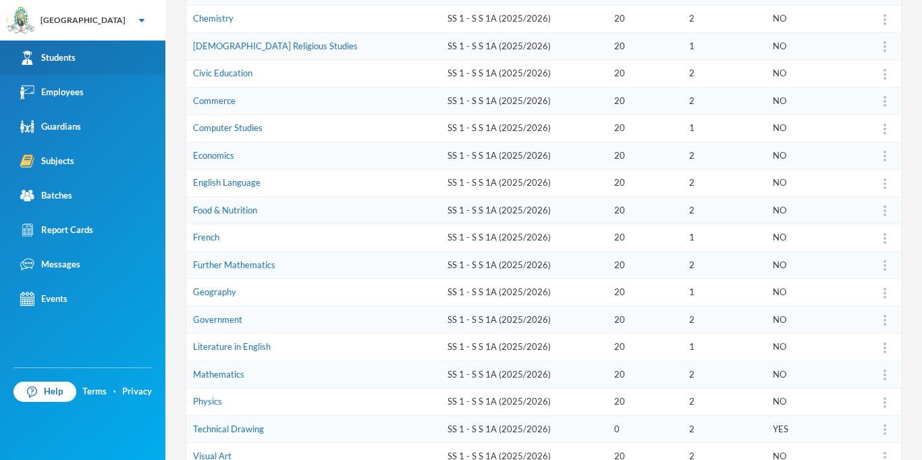
click at [72, 60] on div "Students" at bounding box center [47, 58] width 55 height 14
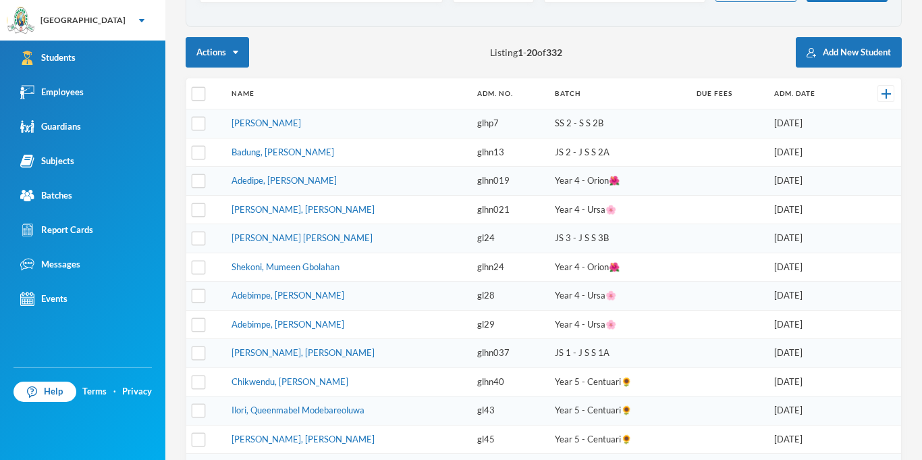
scroll to position [107, 0]
